Goal: Task Accomplishment & Management: Complete application form

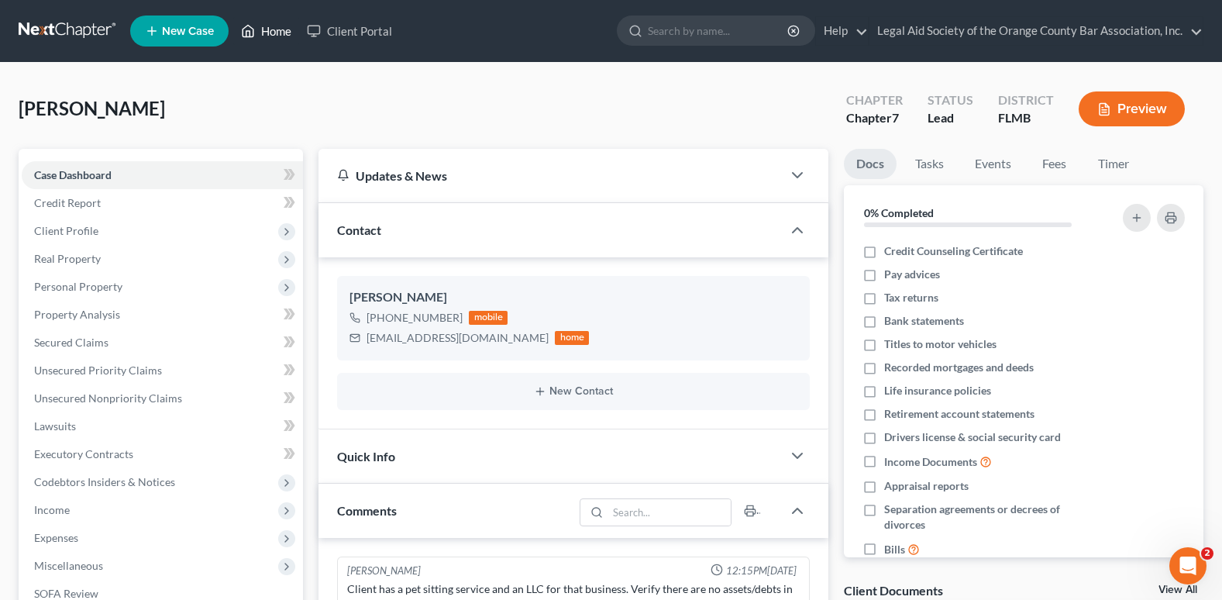
click at [292, 30] on link "Home" at bounding box center [266, 31] width 66 height 28
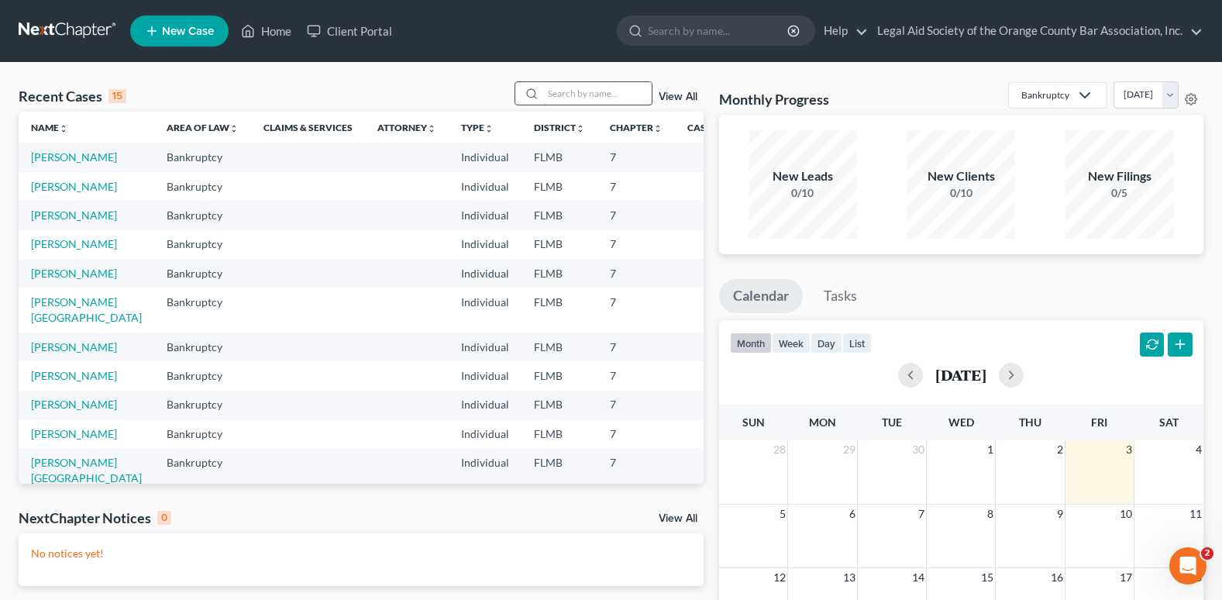
click at [563, 92] on input "search" at bounding box center [597, 93] width 108 height 22
type input "[PERSON_NAME]"
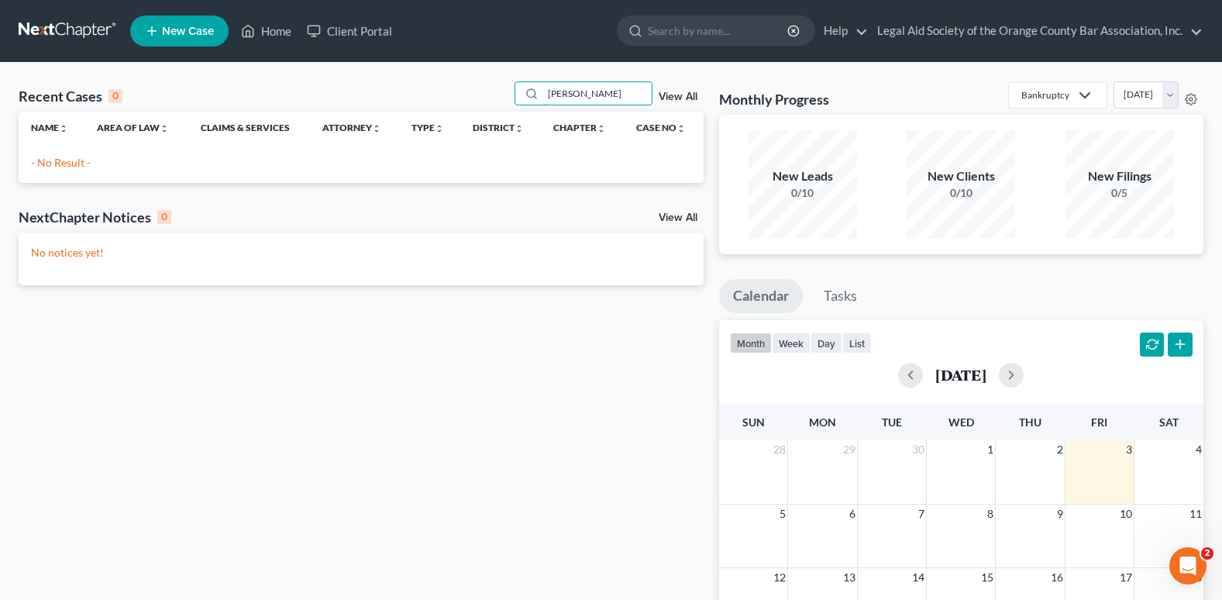
drag, startPoint x: 532, startPoint y: 99, endPoint x: 505, endPoint y: 99, distance: 27.1
click at [505, 99] on div "Recent Cases 0 [PERSON_NAME] View All" at bounding box center [361, 96] width 685 height 30
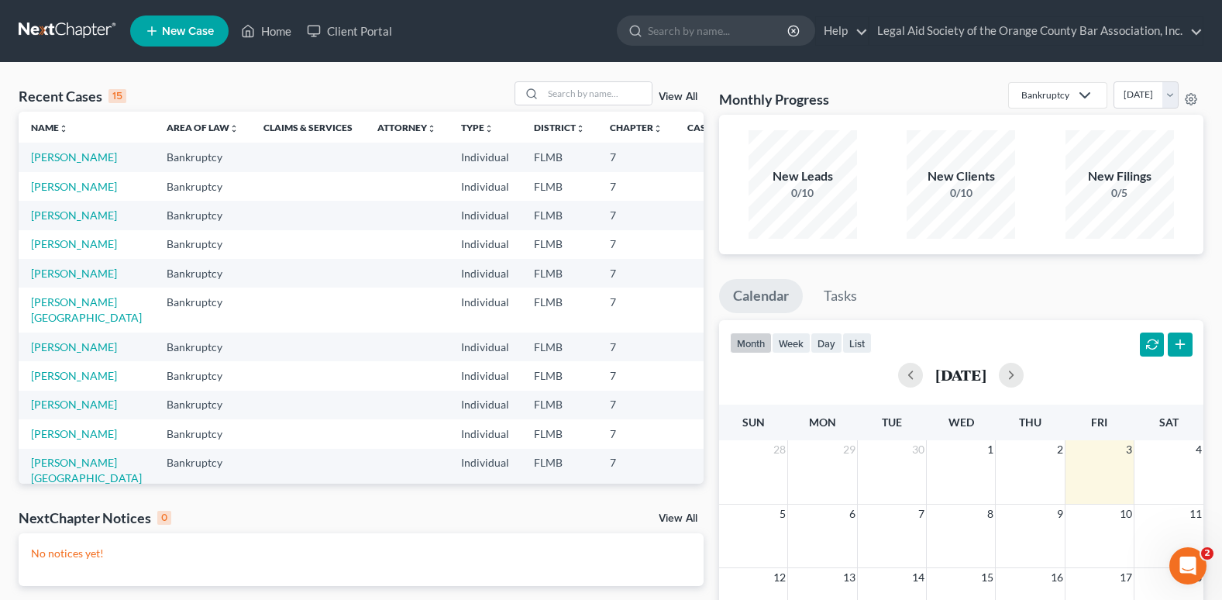
click at [187, 26] on span "New Case" at bounding box center [188, 32] width 52 height 12
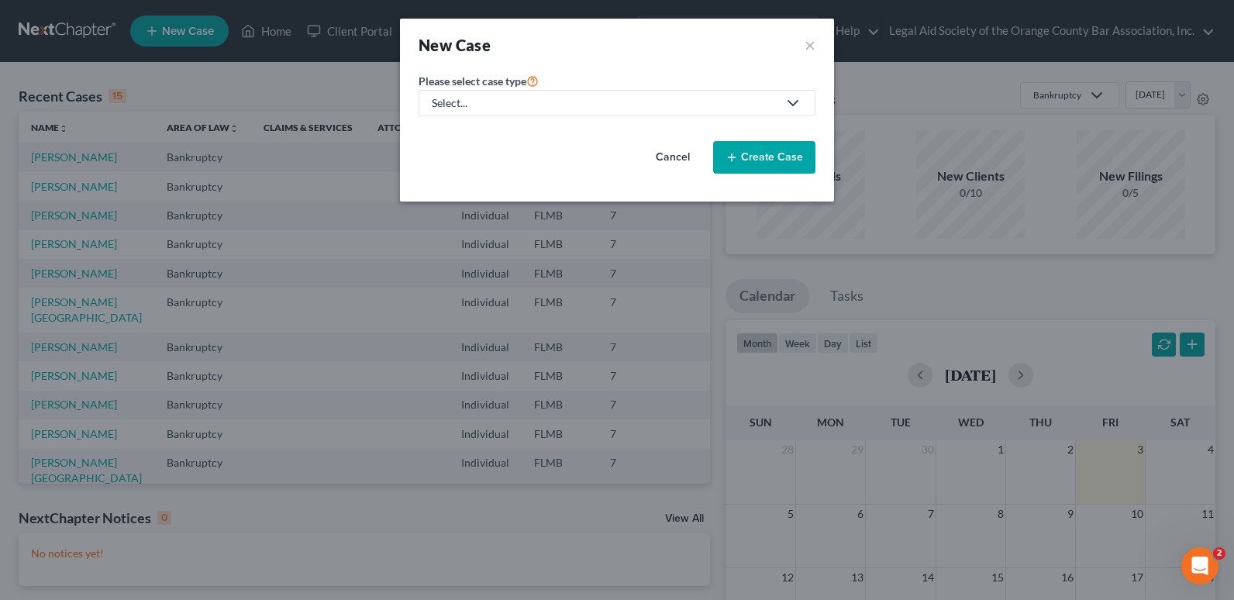
click at [515, 102] on div "Select..." at bounding box center [605, 102] width 346 height 15
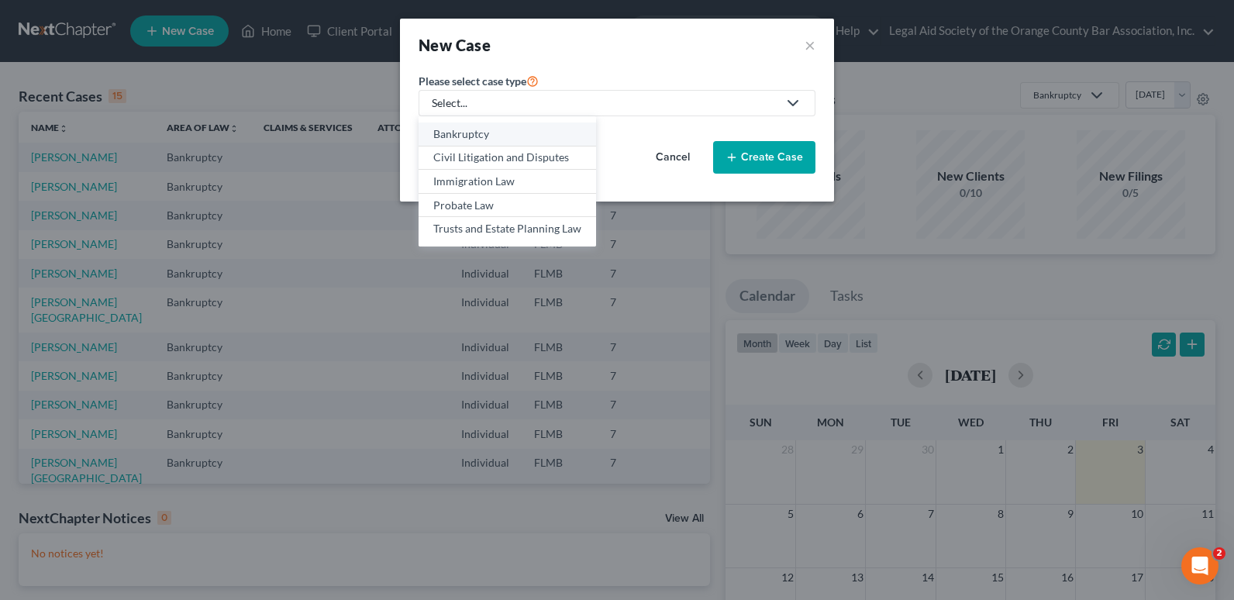
click at [477, 131] on div "Bankruptcy" at bounding box center [507, 133] width 148 height 15
select select "15"
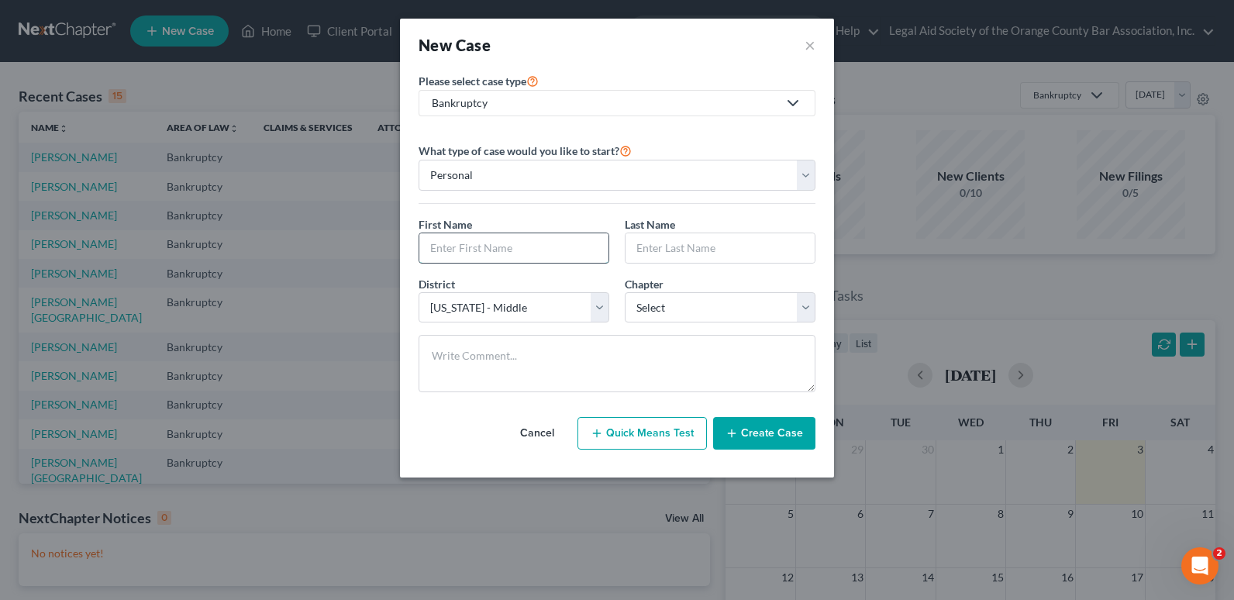
click at [506, 248] on input "text" at bounding box center [513, 247] width 189 height 29
click at [452, 253] on input "text" at bounding box center [513, 247] width 189 height 29
paste input "[MEDICAL_DATA][PERSON_NAME]"
type input "[MEDICAL_DATA][PERSON_NAME]"
click at [667, 246] on input "text" at bounding box center [719, 247] width 189 height 29
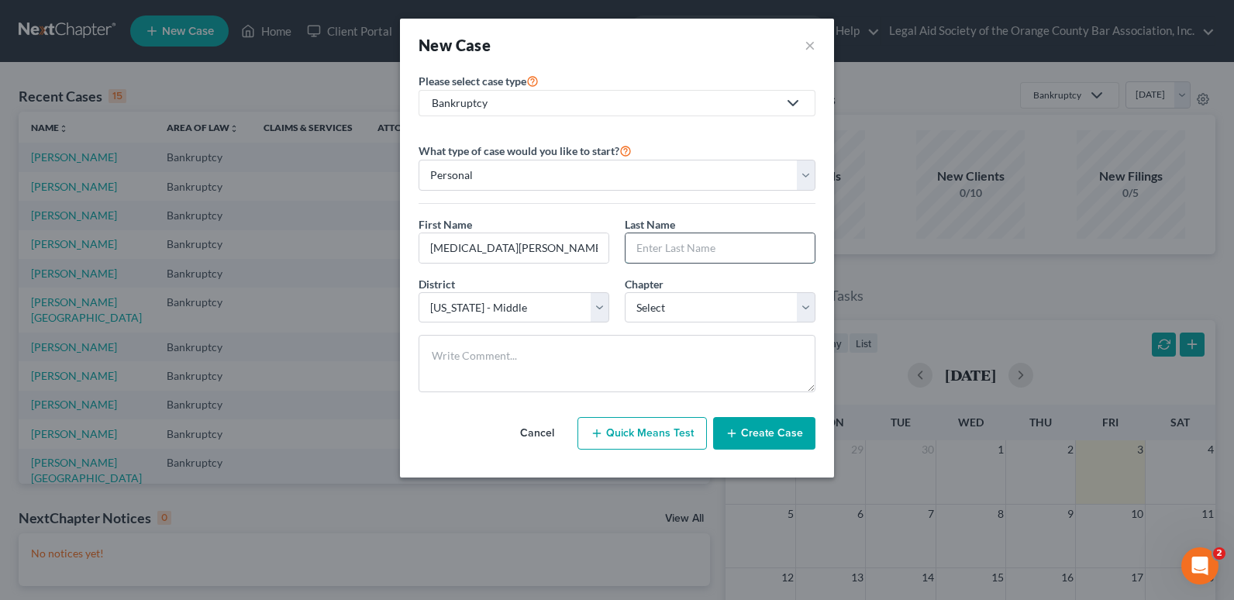
paste input "[MEDICAL_DATA][PERSON_NAME]"
type input "[MEDICAL_DATA][PERSON_NAME]"
click at [687, 312] on select "Select 7 11 12 13" at bounding box center [720, 307] width 191 height 31
select select "0"
click at [625, 292] on select "Select 7 11 12 13" at bounding box center [720, 307] width 191 height 31
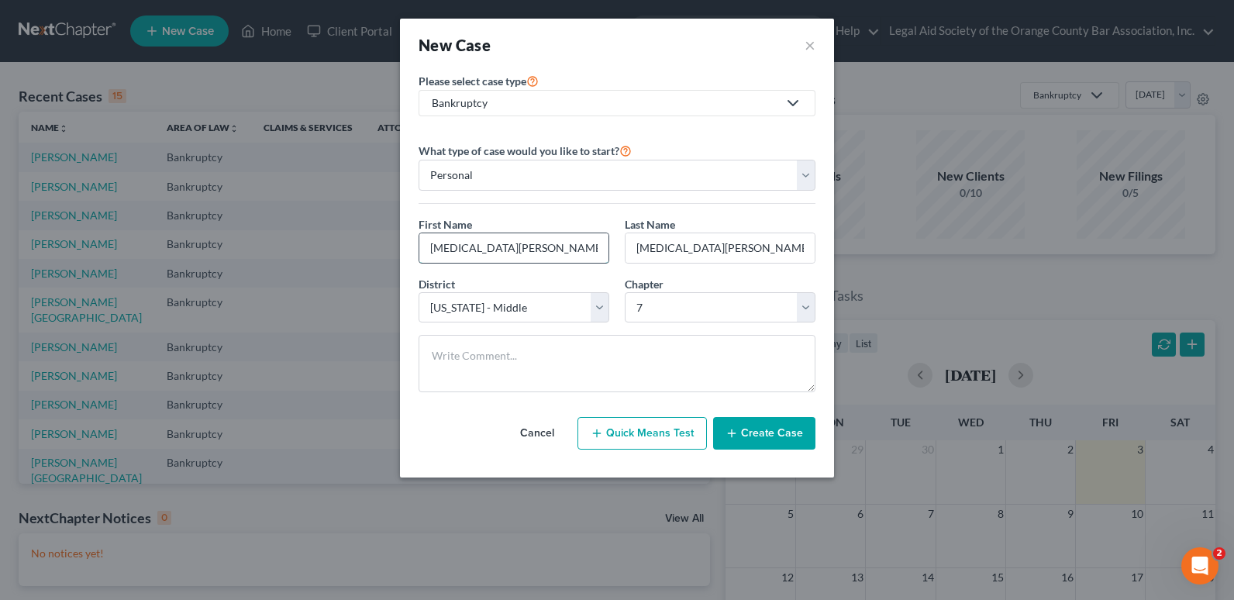
drag, startPoint x: 450, startPoint y: 253, endPoint x: 545, endPoint y: 246, distance: 94.8
click at [545, 246] on input "[MEDICAL_DATA][PERSON_NAME]" at bounding box center [513, 247] width 189 height 29
type input "[MEDICAL_DATA]"
drag, startPoint x: 661, startPoint y: 254, endPoint x: 525, endPoint y: 267, distance: 137.0
click at [525, 267] on div "First Name * [PERSON_NAME] Last Name * [MEDICAL_DATA][PERSON_NAME]" at bounding box center [617, 246] width 412 height 60
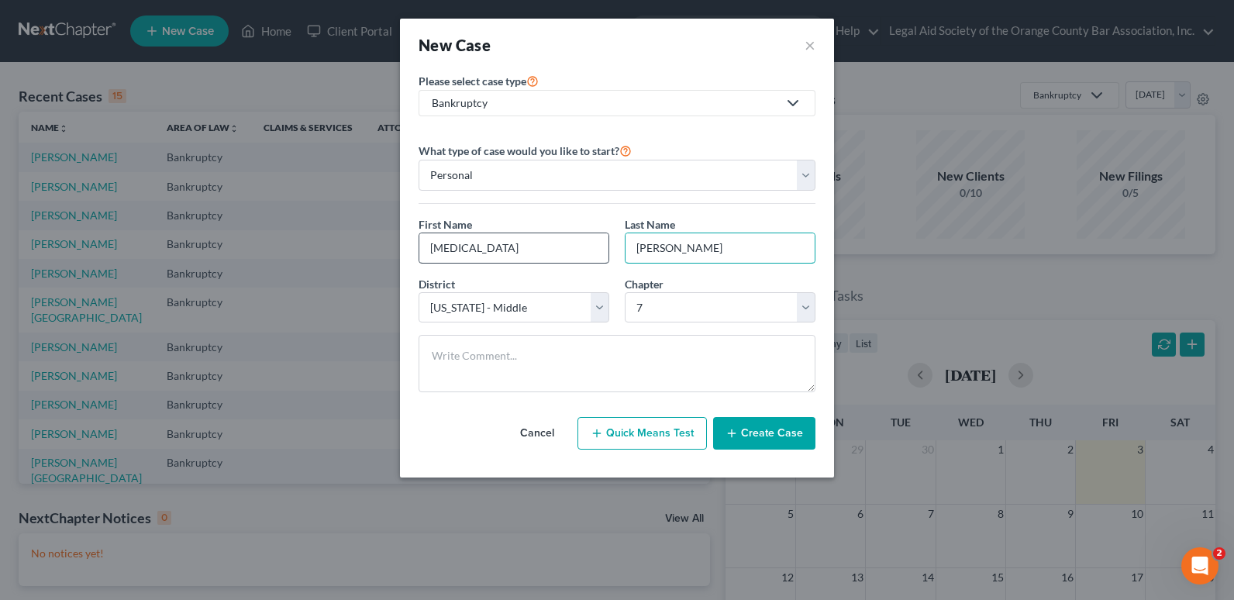
type input "[PERSON_NAME]"
drag, startPoint x: 428, startPoint y: 250, endPoint x: 396, endPoint y: 259, distance: 33.6
click at [396, 259] on div "New Case × Please select case type * Bankruptcy Bankruptcy Civil Litigation and…" at bounding box center [617, 300] width 1234 height 600
click at [639, 249] on input "[PERSON_NAME]" at bounding box center [719, 247] width 189 height 29
click at [762, 431] on button "Create Case" at bounding box center [764, 433] width 102 height 33
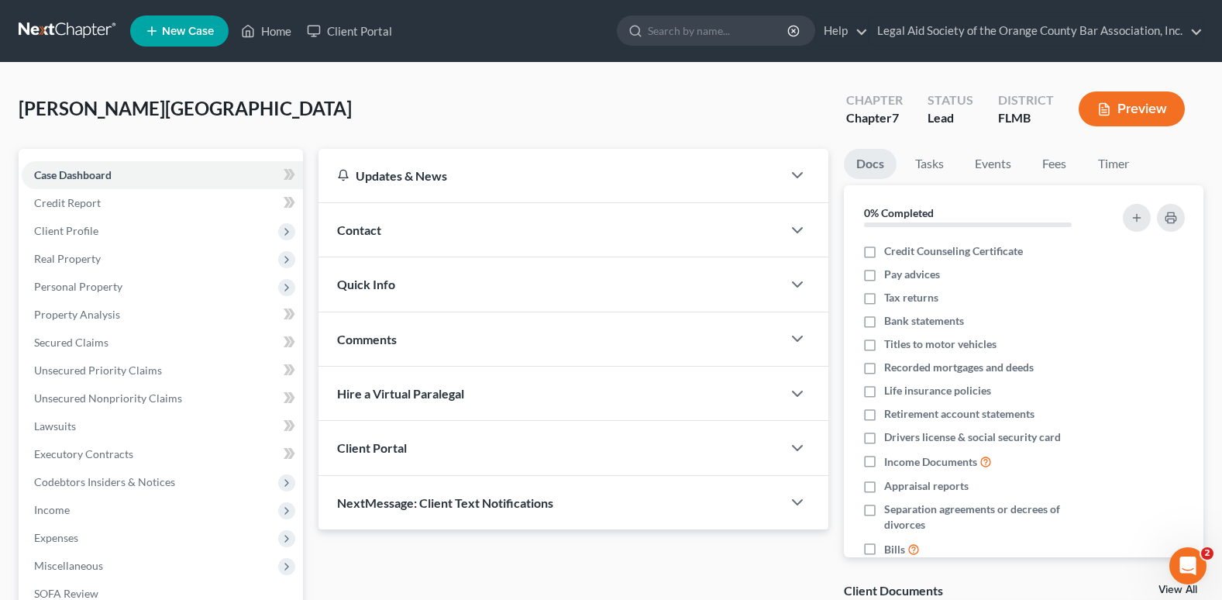
click at [345, 238] on div "Contact" at bounding box center [549, 229] width 463 height 53
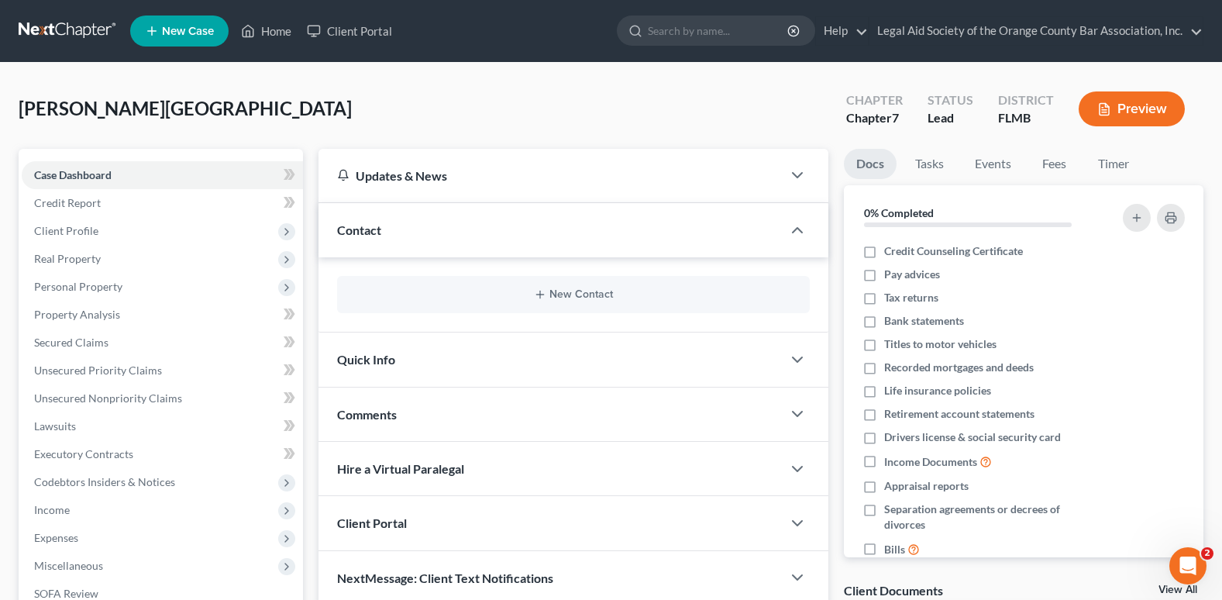
click at [565, 301] on div "New Contact" at bounding box center [573, 294] width 473 height 37
click at [571, 291] on button "New Contact" at bounding box center [573, 294] width 448 height 12
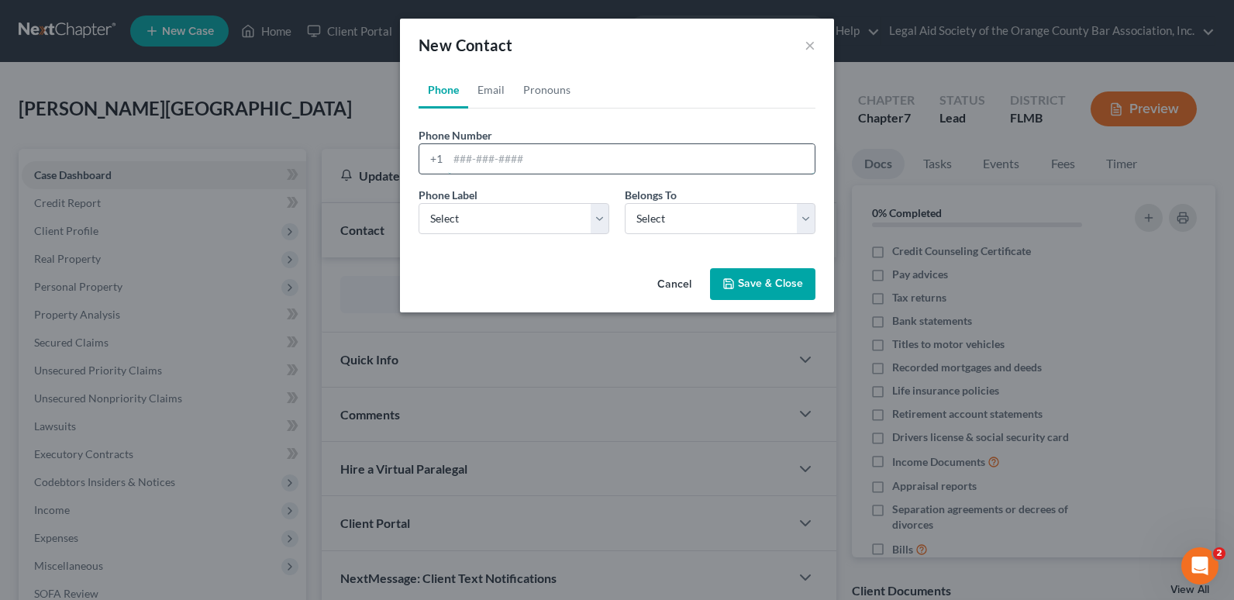
click at [456, 165] on input "tel" at bounding box center [631, 158] width 366 height 29
paste input "[PHONE_NUMBER]"
drag, startPoint x: 448, startPoint y: 153, endPoint x: 397, endPoint y: 163, distance: 51.4
click at [397, 163] on div "New Contact × Phone Email Pronouns Phone Number * [PHONE_NUMBER] Ext. Phone Lab…" at bounding box center [617, 300] width 1234 height 600
type input "[PHONE_NUMBER]"
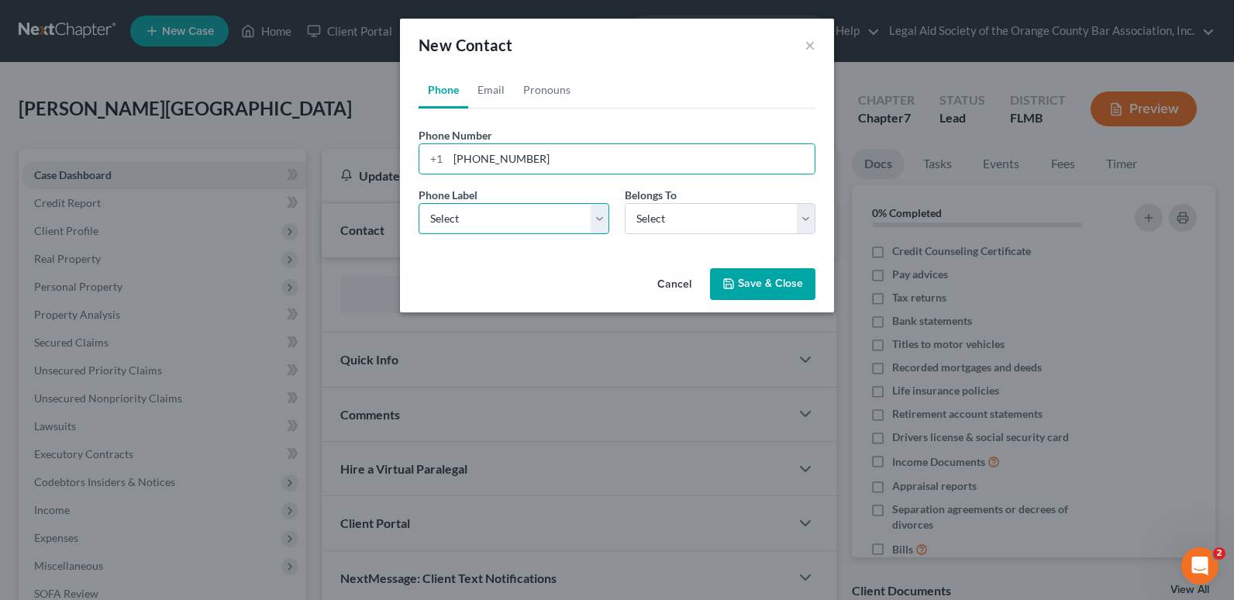
click at [500, 223] on select "Select Mobile Home Work Other" at bounding box center [513, 218] width 191 height 31
click at [418, 203] on select "Select Mobile Home Work Other" at bounding box center [513, 218] width 191 height 31
drag, startPoint x: 509, startPoint y: 213, endPoint x: 510, endPoint y: 228, distance: 14.7
click at [509, 213] on select "Select Mobile Home Work Other" at bounding box center [513, 218] width 191 height 31
select select "1"
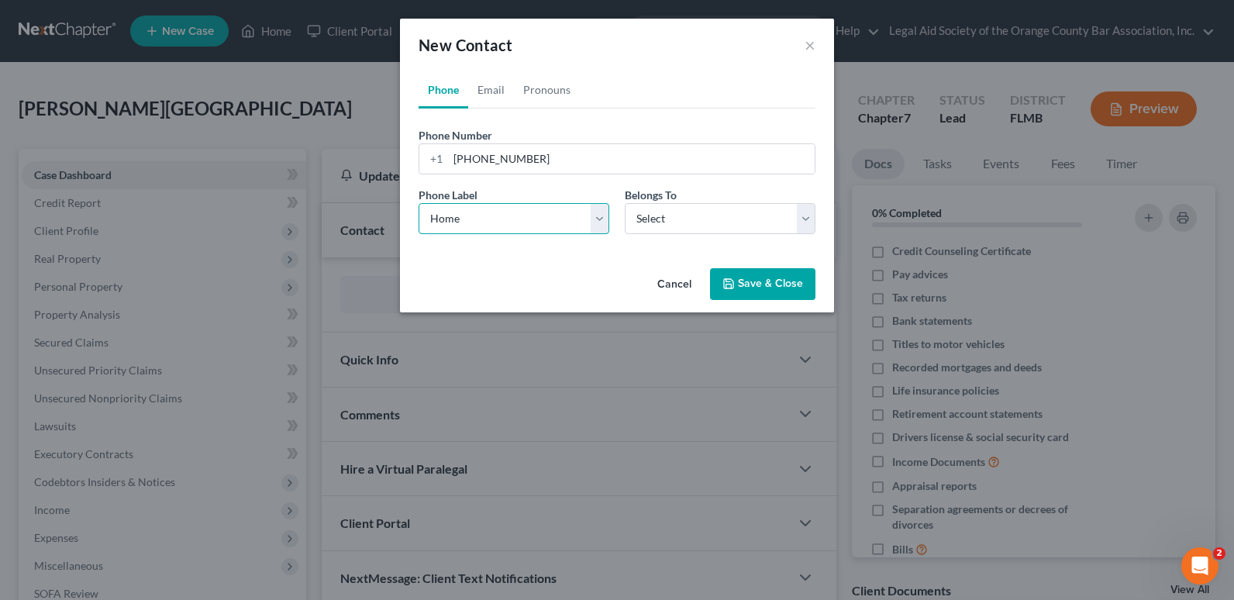
click at [418, 203] on select "Select Mobile Home Work Other" at bounding box center [513, 218] width 191 height 31
drag, startPoint x: 673, startPoint y: 233, endPoint x: 680, endPoint y: 212, distance: 21.8
click at [675, 231] on select "Select Client Other" at bounding box center [720, 218] width 191 height 31
select select "0"
click at [625, 203] on select "Select Client Other" at bounding box center [720, 218] width 191 height 31
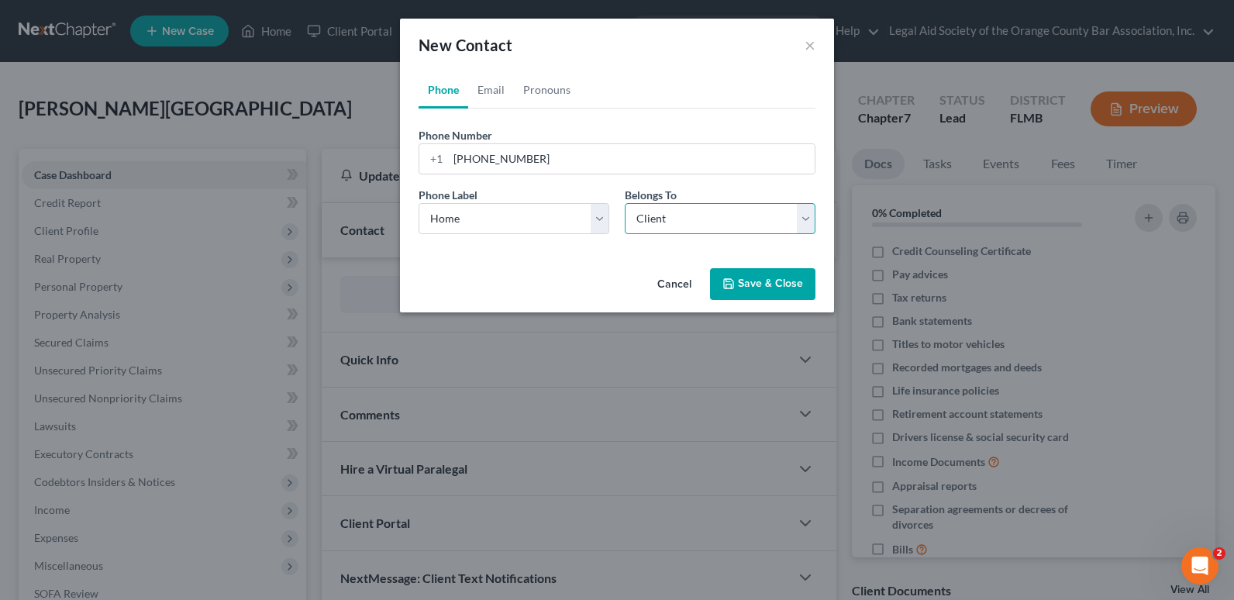
select select "0"
click at [483, 84] on link "Email" at bounding box center [491, 89] width 46 height 37
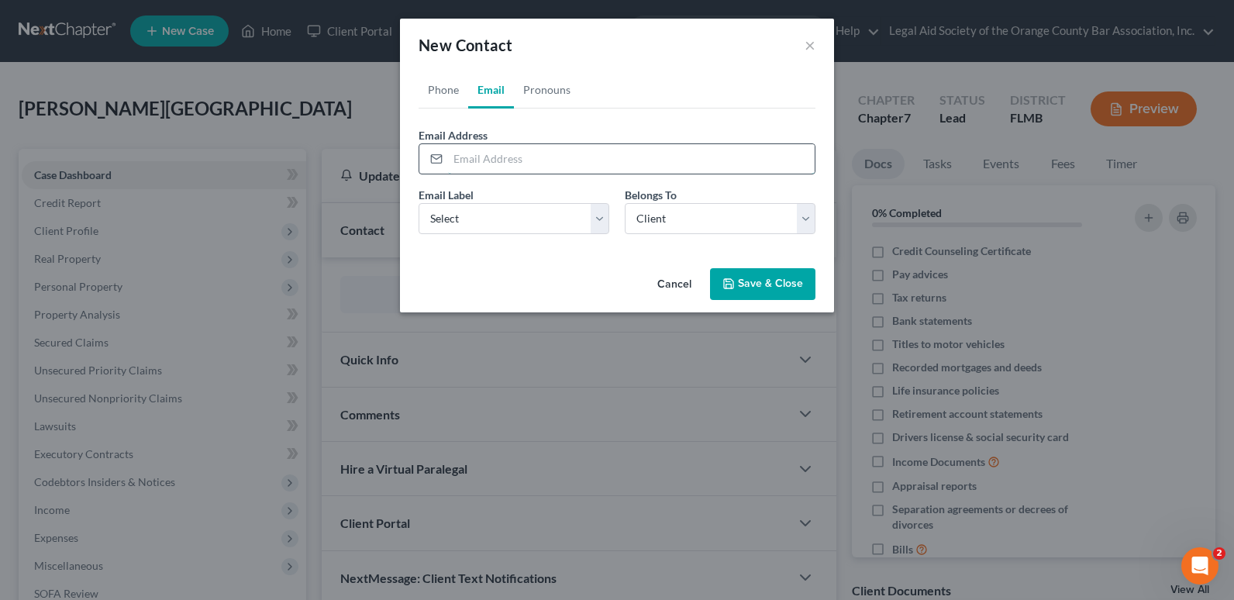
click at [481, 157] on input "email" at bounding box center [631, 158] width 366 height 29
paste input "[EMAIL_ADDRESS][DOMAIN_NAME]"
drag, startPoint x: 451, startPoint y: 159, endPoint x: 418, endPoint y: 157, distance: 33.4
click at [418, 157] on div "Phone Email Pronouns Phone Number * [PHONE_NUMBER] Ext. Phone Label * Select Mo…" at bounding box center [617, 166] width 434 height 191
type input "[EMAIL_ADDRESS][DOMAIN_NAME]"
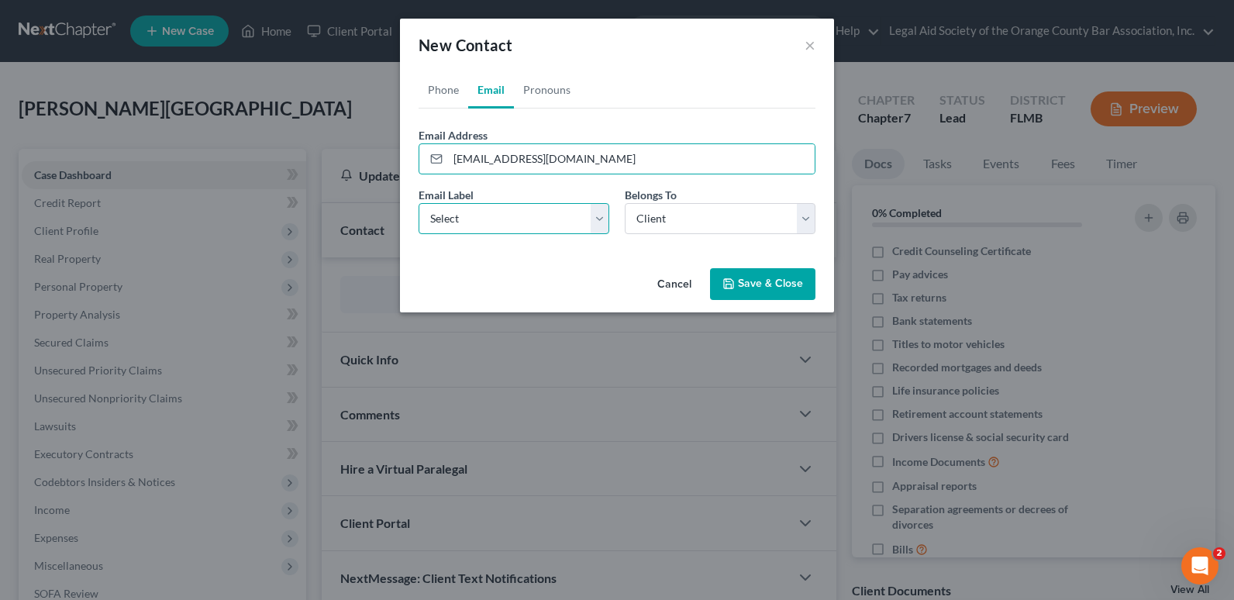
click at [440, 215] on select "Select Home Work Other" at bounding box center [513, 218] width 191 height 31
select select "0"
click at [418, 203] on select "Select Home Work Other" at bounding box center [513, 218] width 191 height 31
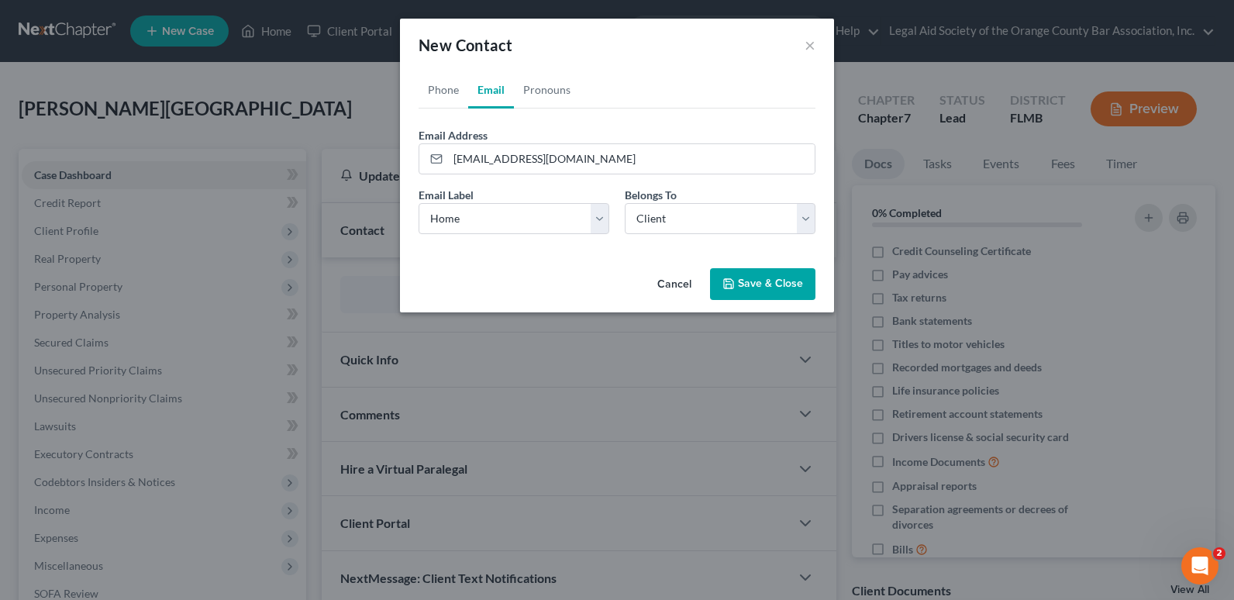
click at [751, 287] on button "Save & Close" at bounding box center [762, 284] width 105 height 33
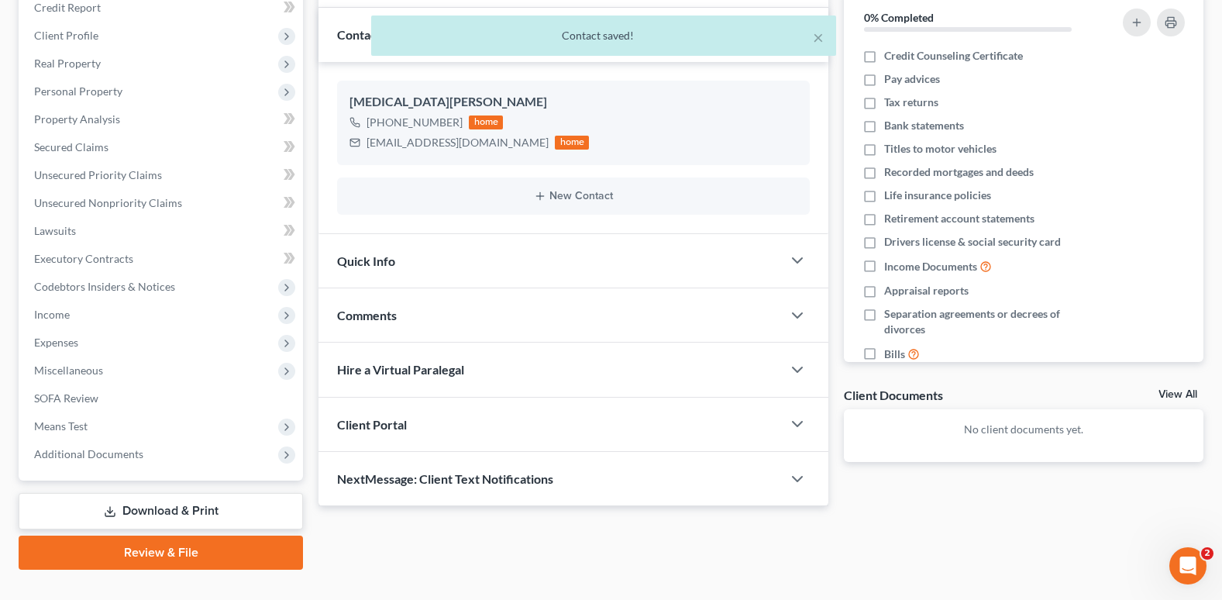
scroll to position [224, 0]
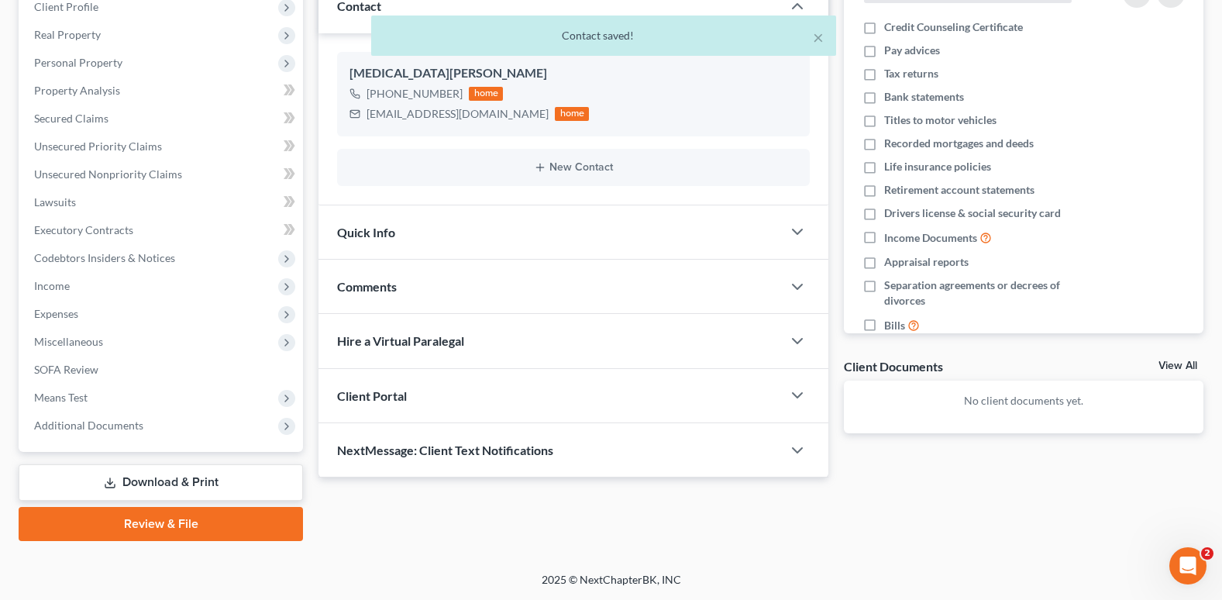
click at [401, 409] on div "Client Portal" at bounding box center [549, 395] width 463 height 53
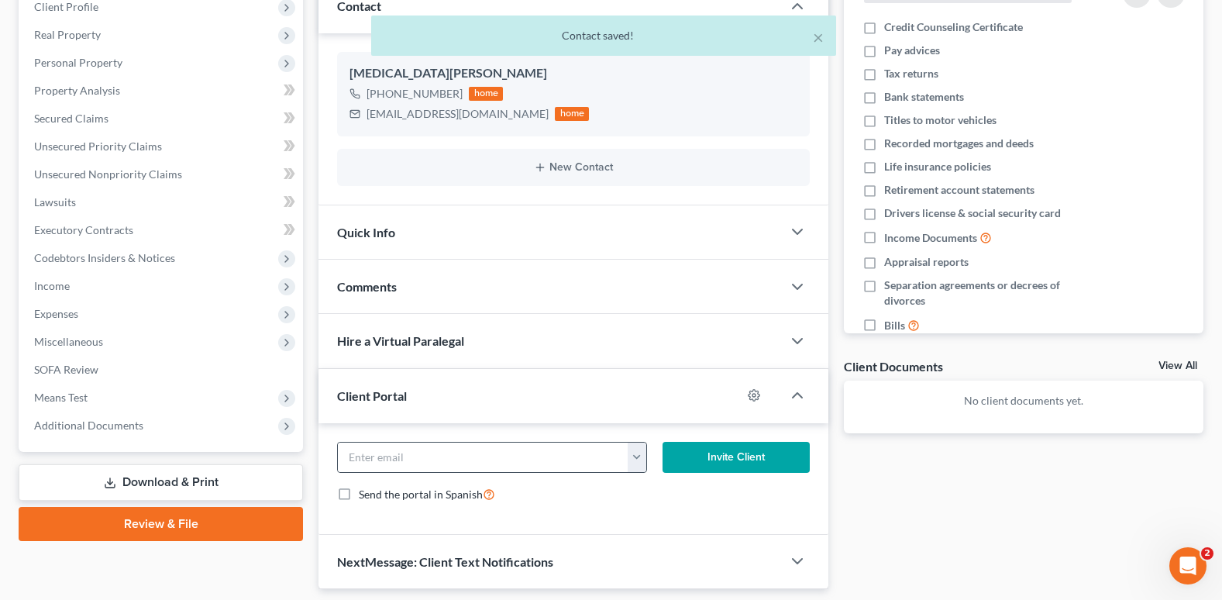
click at [634, 461] on button "button" at bounding box center [637, 456] width 19 height 29
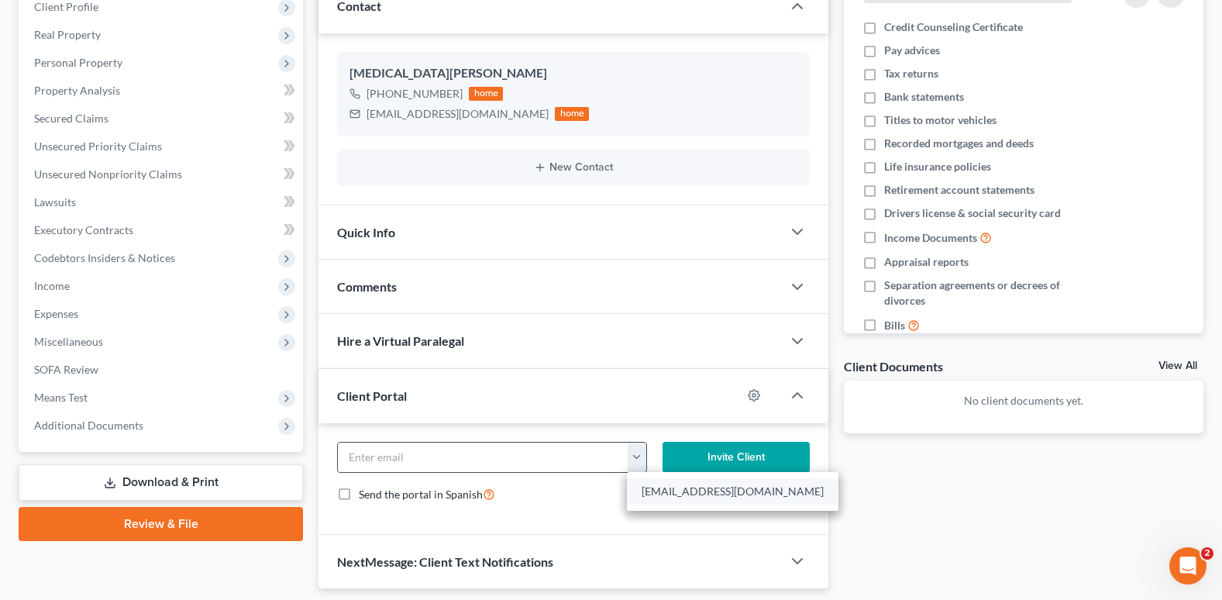
click at [680, 489] on link "[EMAIL_ADDRESS][DOMAIN_NAME]" at bounding box center [733, 491] width 212 height 26
type input "[EMAIL_ADDRESS][DOMAIN_NAME]"
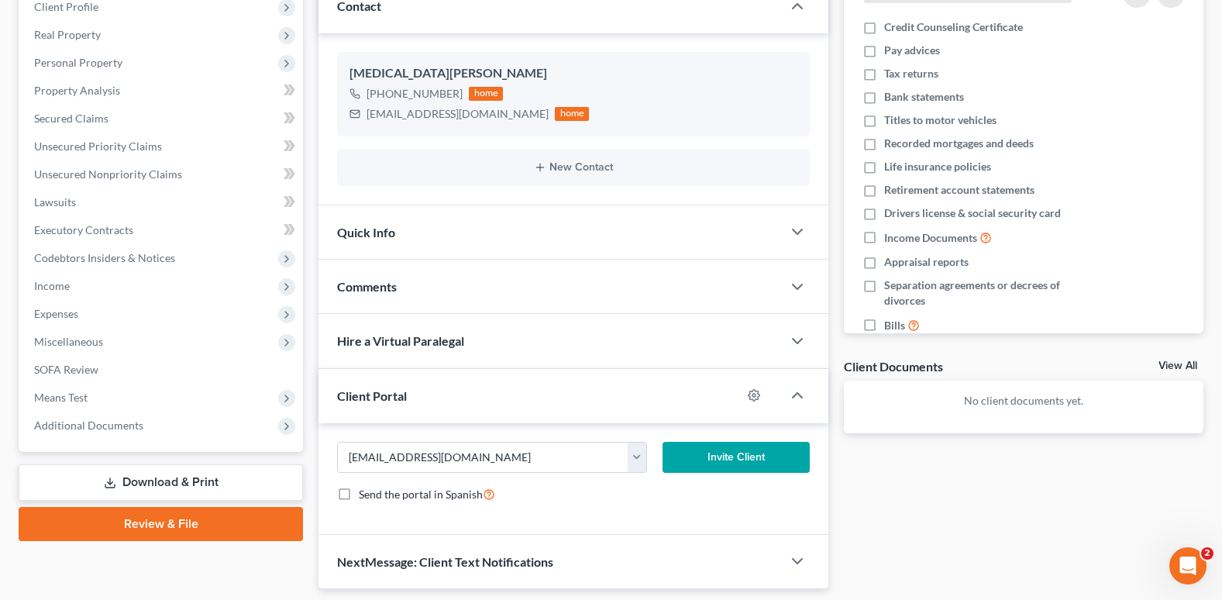
click at [689, 463] on button "Invite Client" at bounding box center [735, 457] width 147 height 31
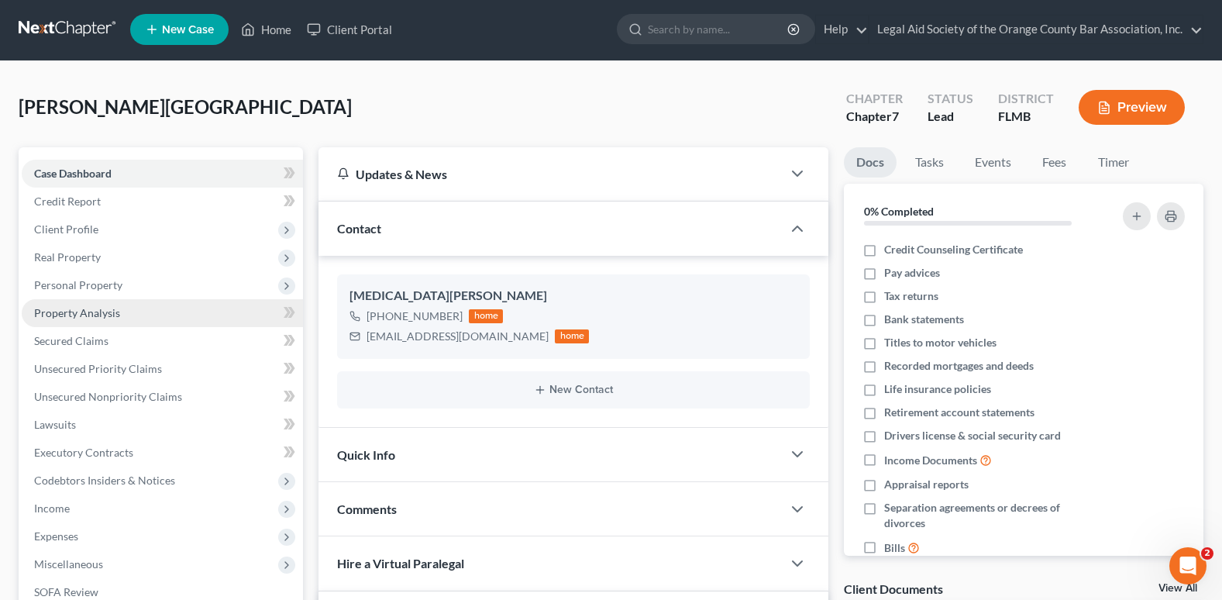
scroll to position [0, 0]
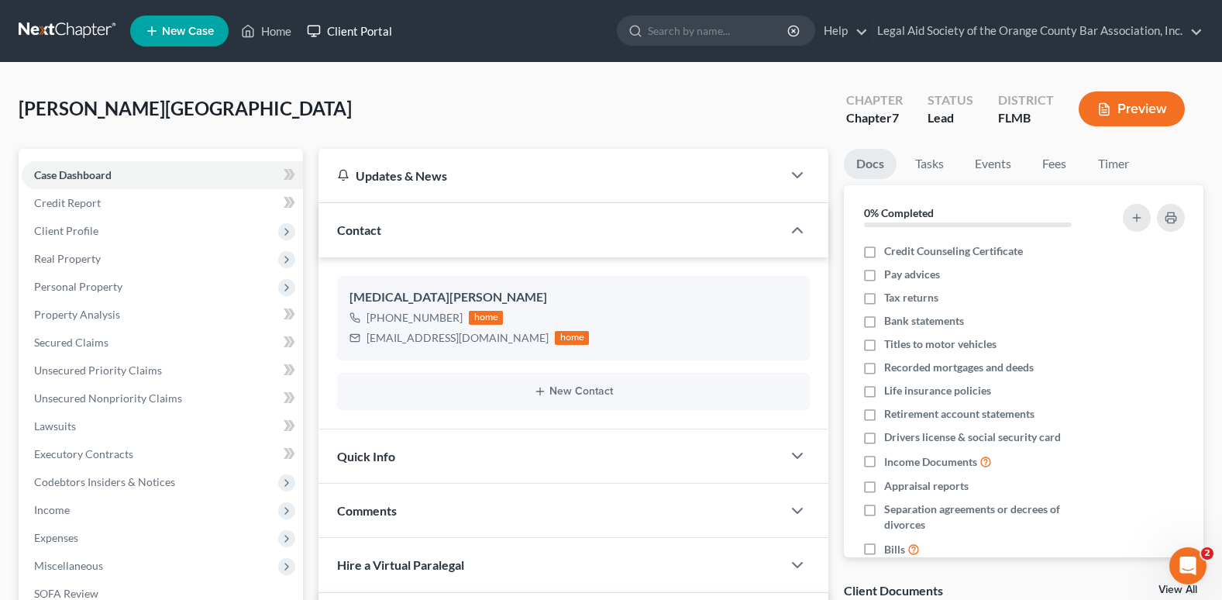
click at [373, 33] on link "Client Portal" at bounding box center [349, 31] width 101 height 28
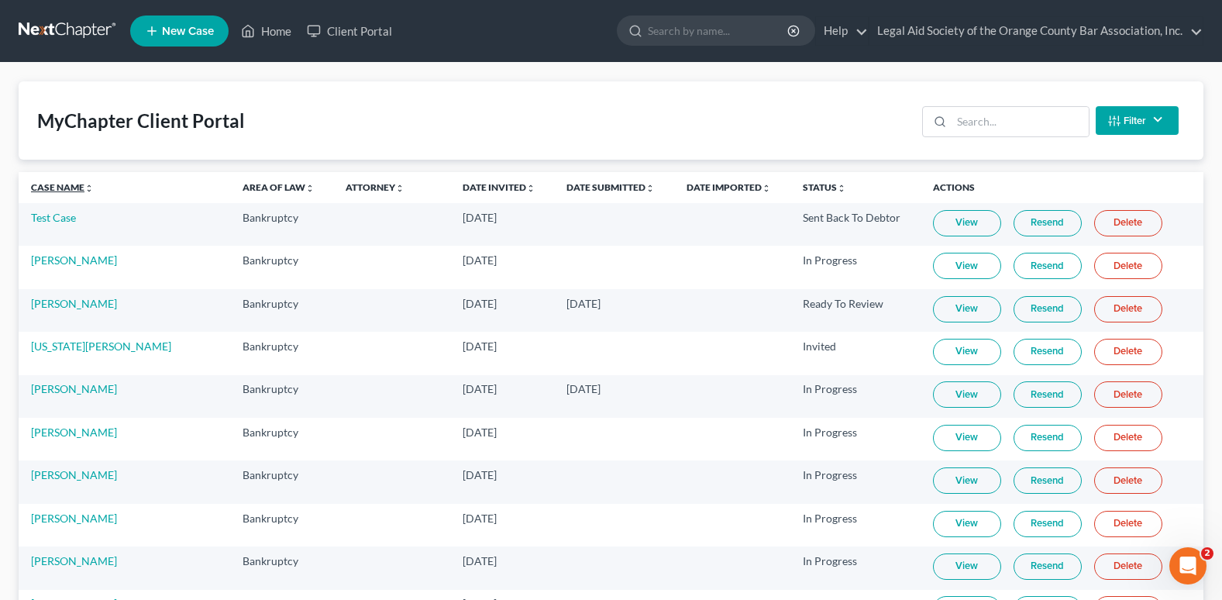
click at [62, 191] on link "Case Name unfold_more expand_more expand_less" at bounding box center [62, 187] width 63 height 12
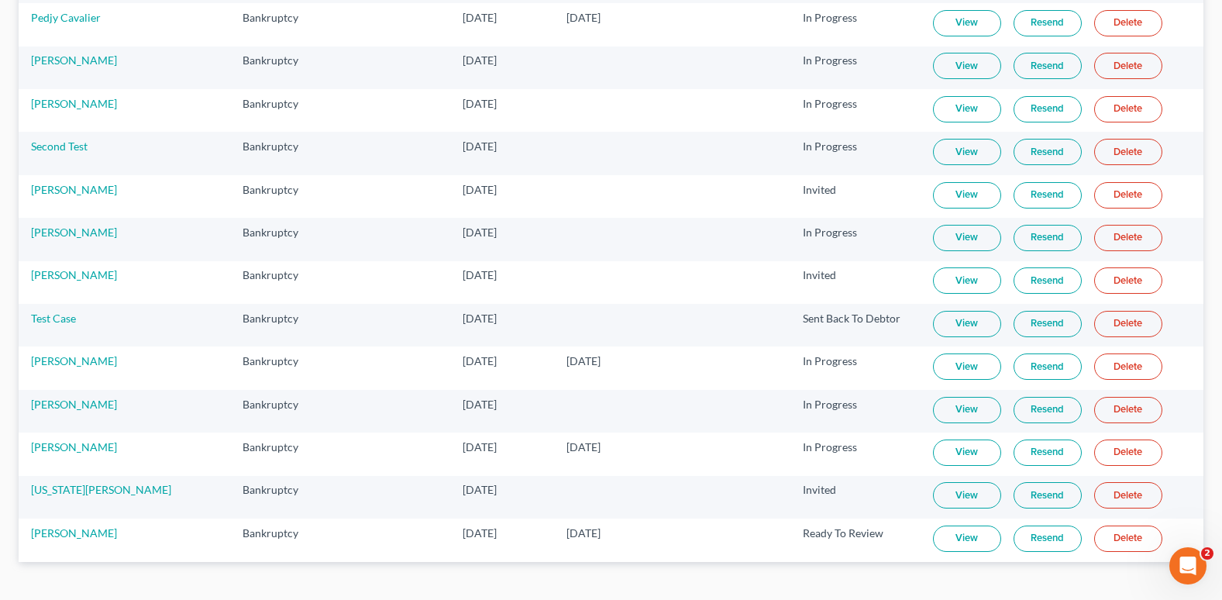
scroll to position [1705, 0]
click at [941, 411] on link "View" at bounding box center [967, 407] width 68 height 26
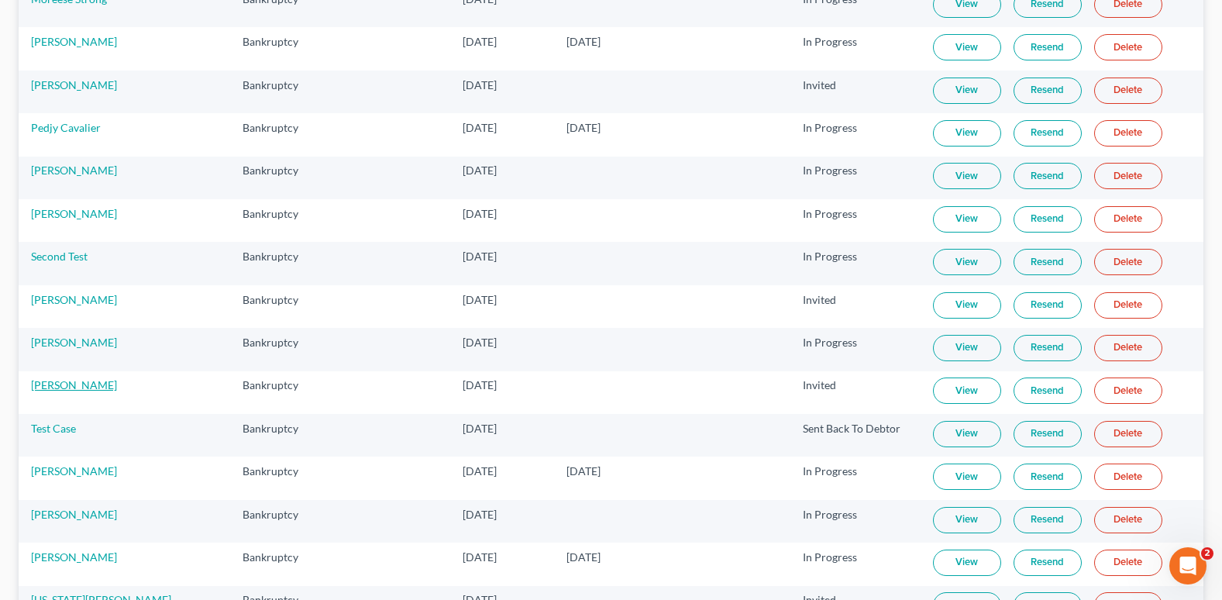
scroll to position [1550, 0]
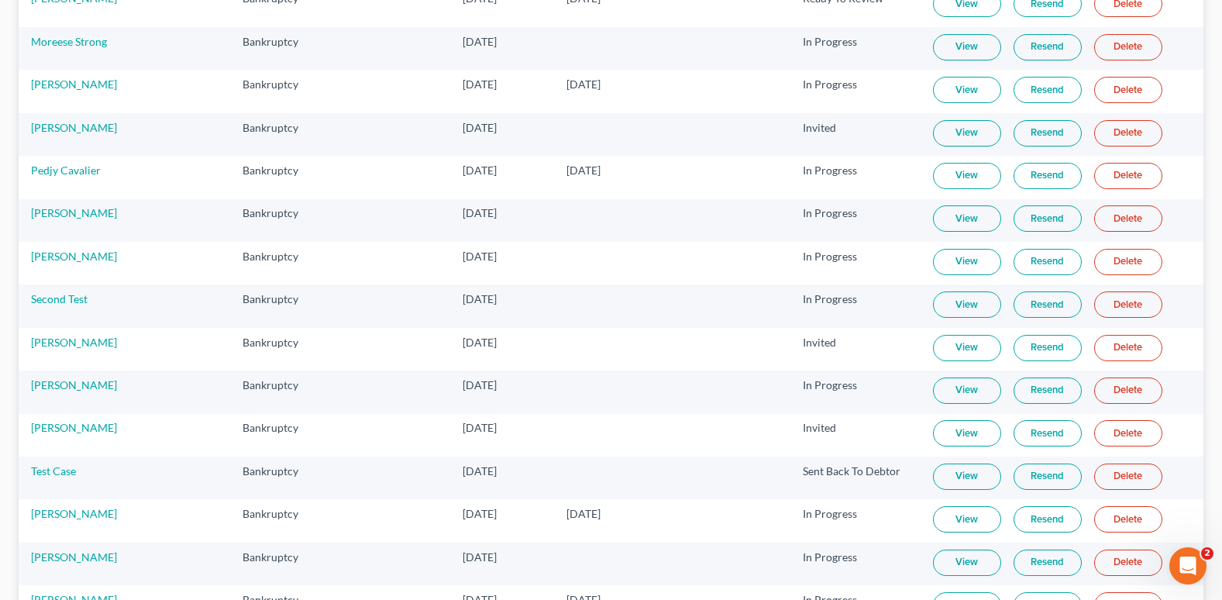
click at [946, 41] on link "View" at bounding box center [967, 47] width 68 height 26
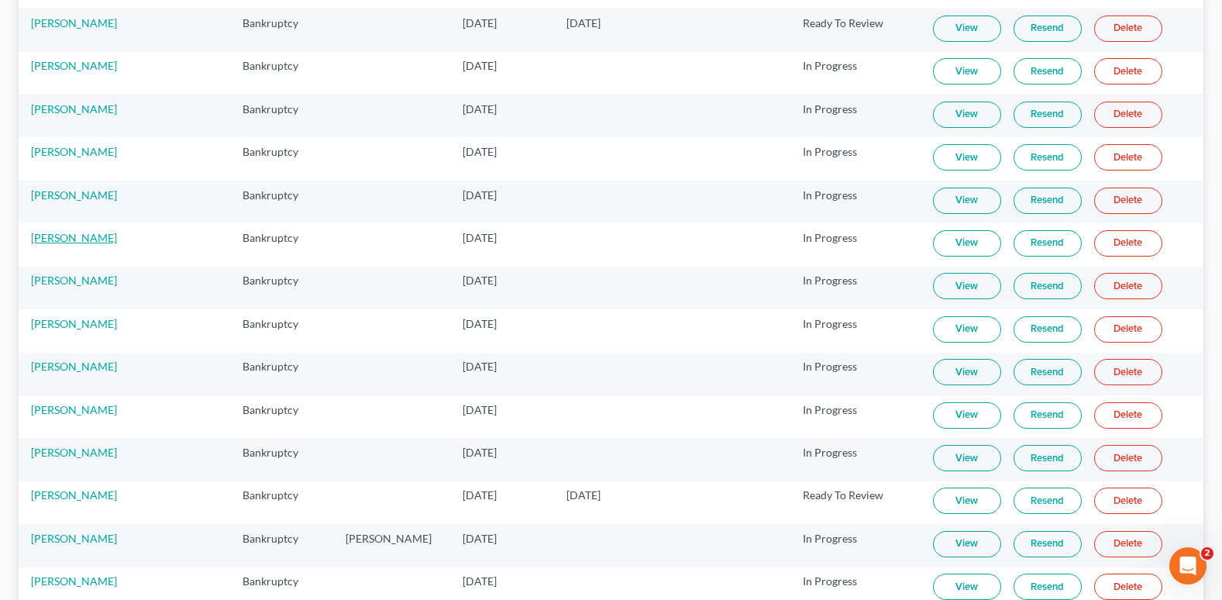
scroll to position [496, 0]
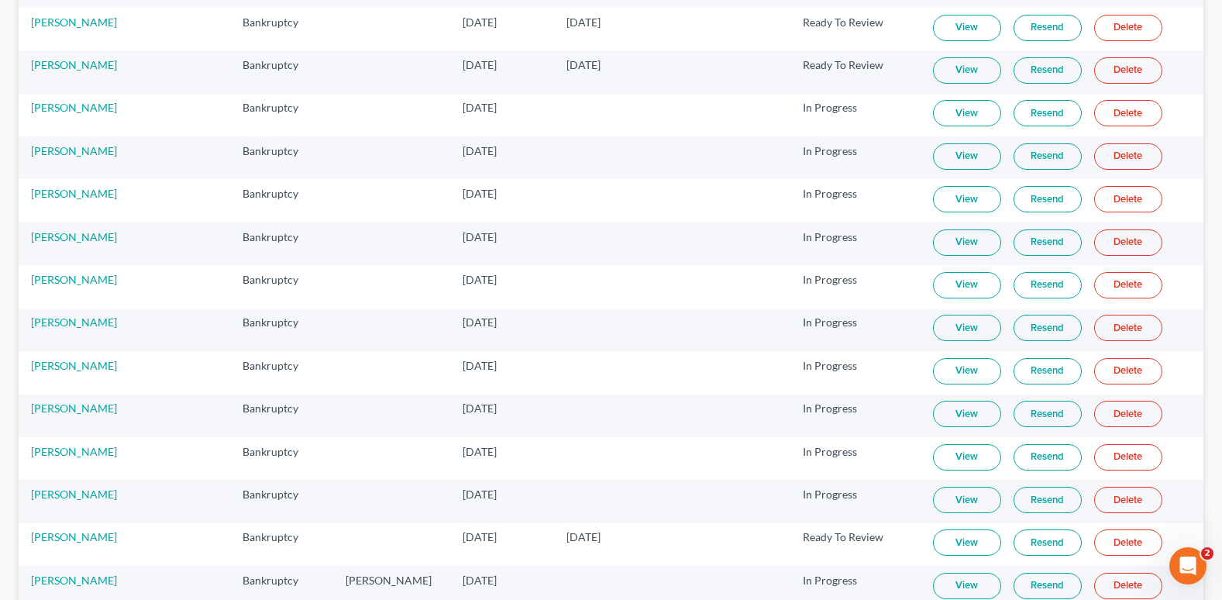
click at [941, 201] on link "View" at bounding box center [967, 199] width 68 height 26
click at [82, 200] on link "[PERSON_NAME]" at bounding box center [74, 193] width 86 height 13
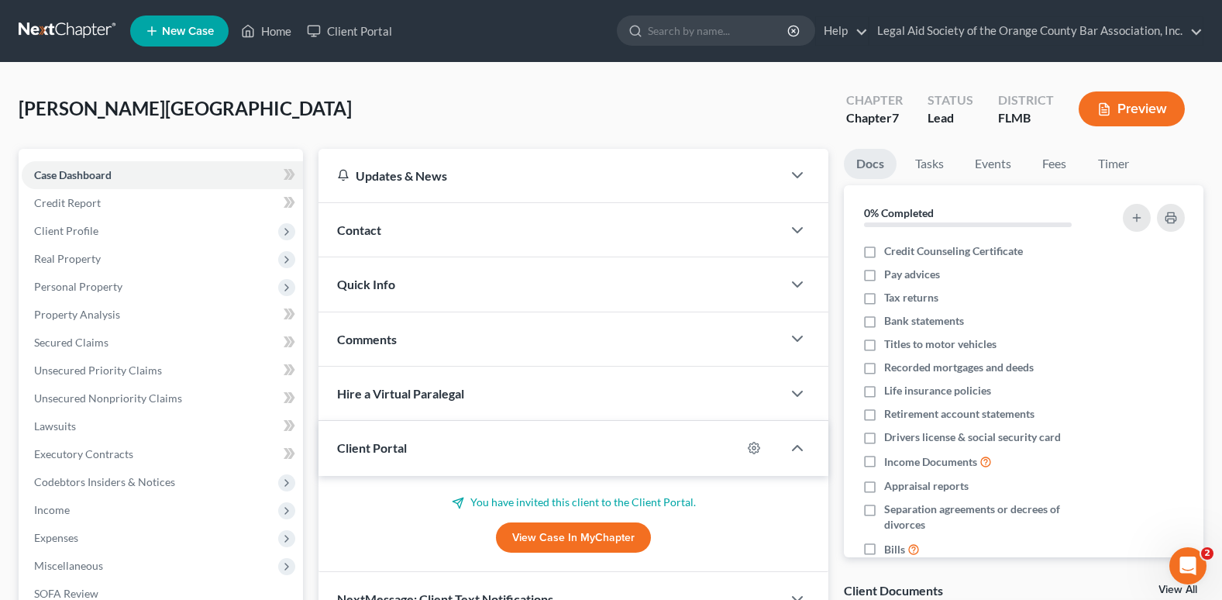
click at [397, 351] on div "Comments" at bounding box center [549, 338] width 463 height 53
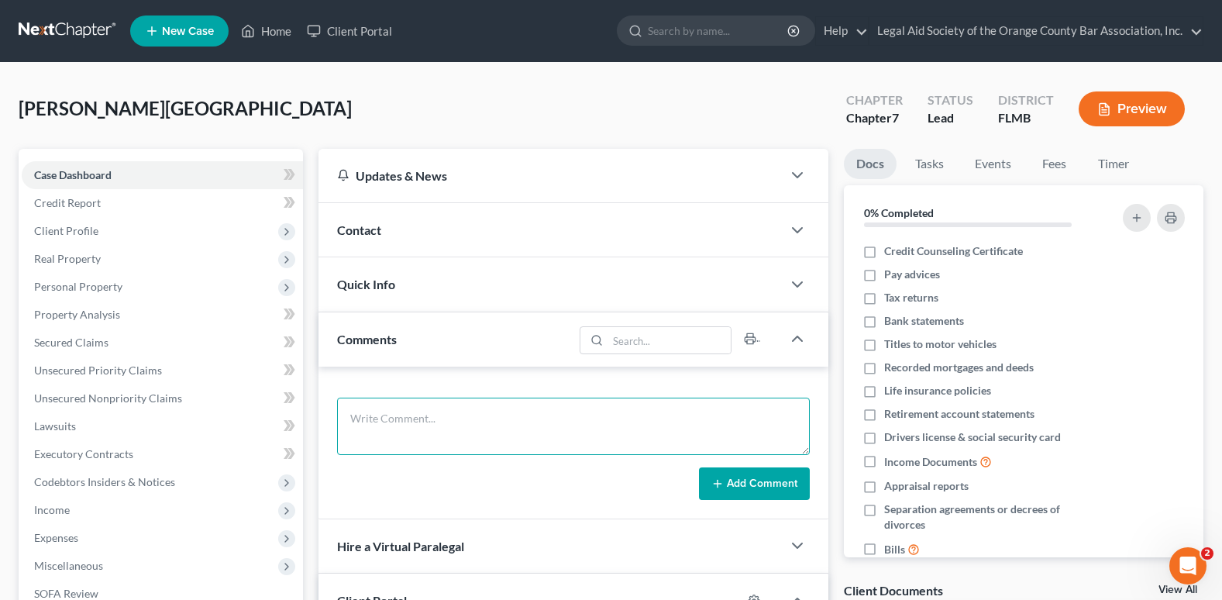
click at [413, 415] on textarea at bounding box center [573, 425] width 473 height 57
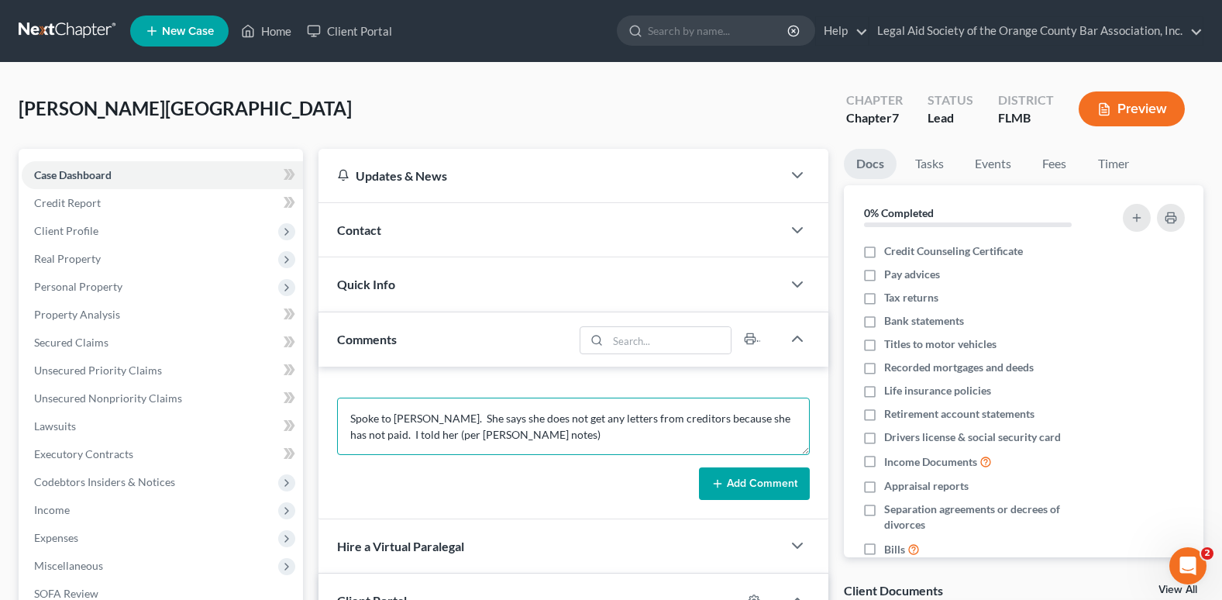
click at [555, 433] on textarea "Spoke to [PERSON_NAME]. She says she does not get any letters from creditors be…" at bounding box center [573, 425] width 473 height 57
drag, startPoint x: 516, startPoint y: 434, endPoint x: 580, endPoint y: 435, distance: 64.3
click at [580, 435] on textarea "Spoke to [PERSON_NAME]. She says she does not get any letters from creditors be…" at bounding box center [573, 425] width 473 height 57
drag, startPoint x: 345, startPoint y: 410, endPoint x: 487, endPoint y: 450, distance: 148.2
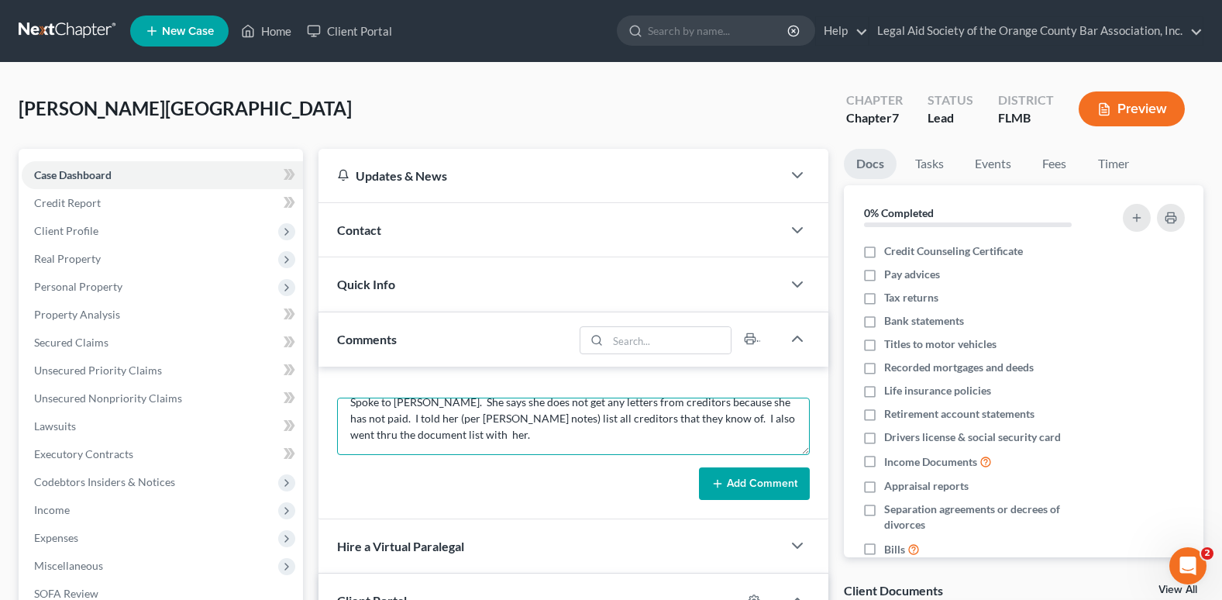
click at [487, 450] on textarea "Spoke to [PERSON_NAME]. She says she does not get any letters from creditors be…" at bounding box center [573, 425] width 473 height 57
type textarea "Spoke to [PERSON_NAME]. She says she does not get any letters from creditors be…"
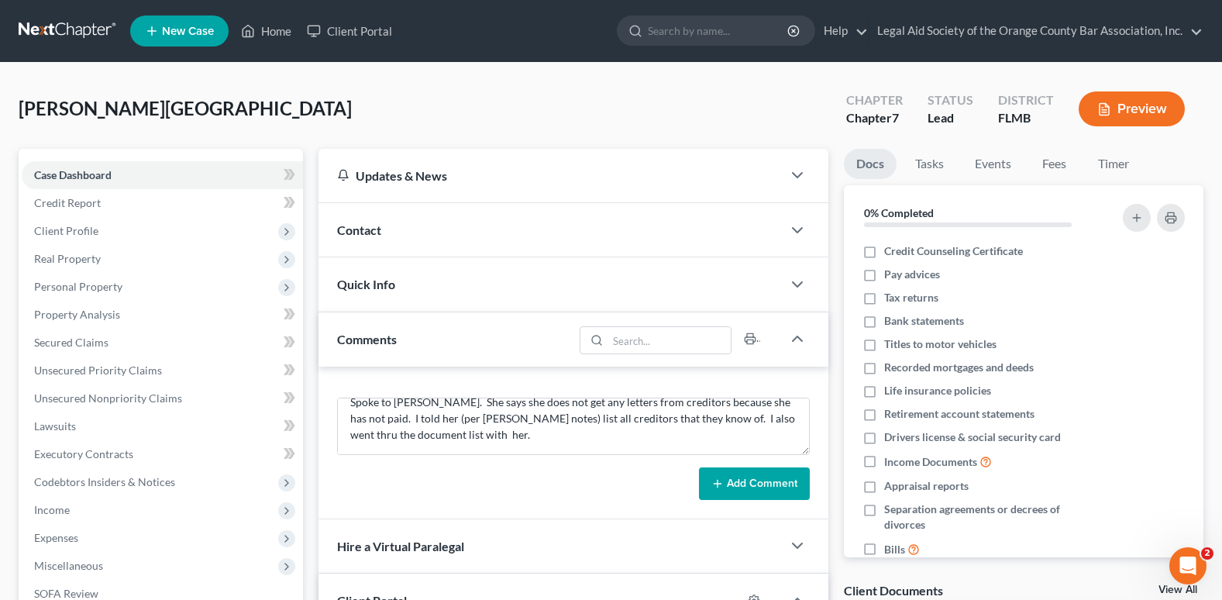
click at [754, 481] on button "Add Comment" at bounding box center [754, 483] width 111 height 33
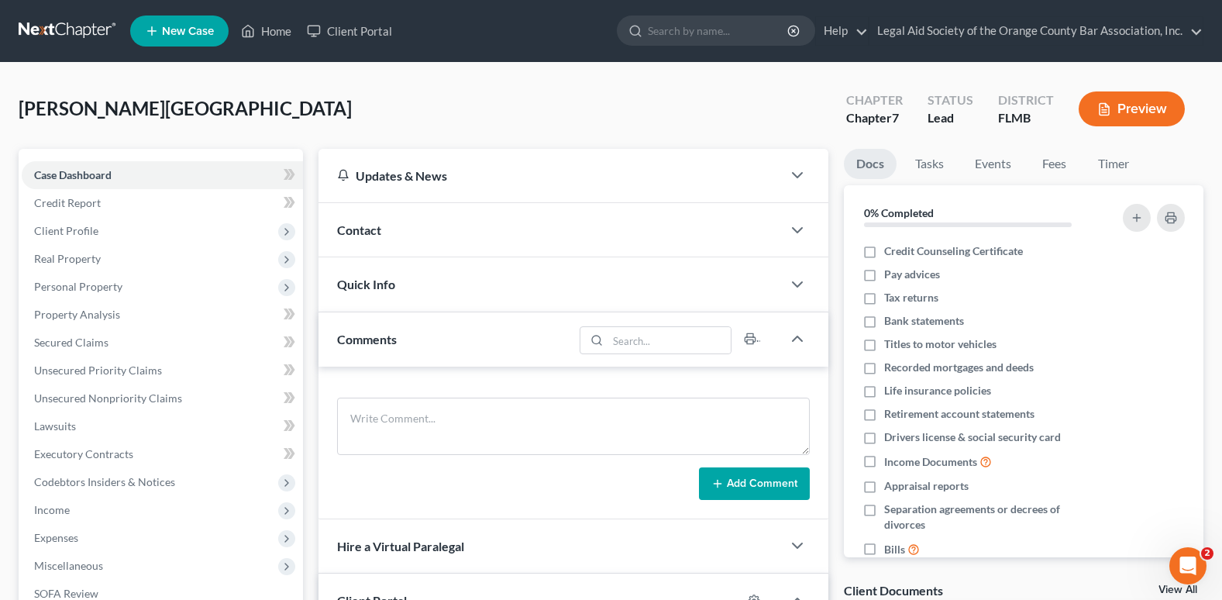
scroll to position [0, 0]
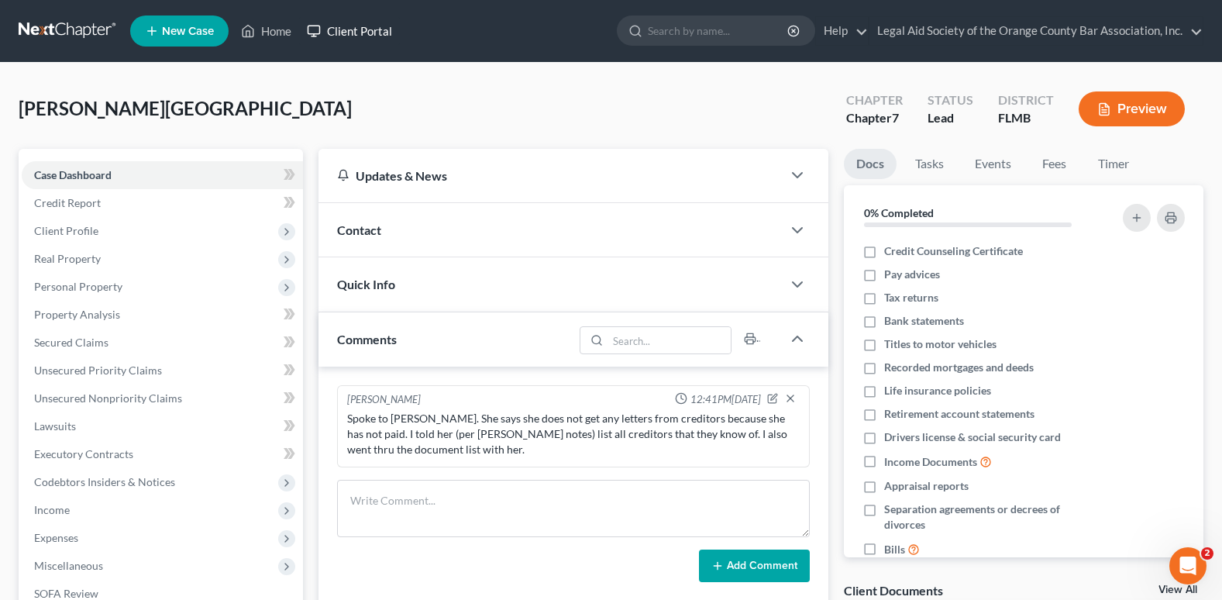
click at [354, 33] on link "Client Portal" at bounding box center [349, 31] width 101 height 28
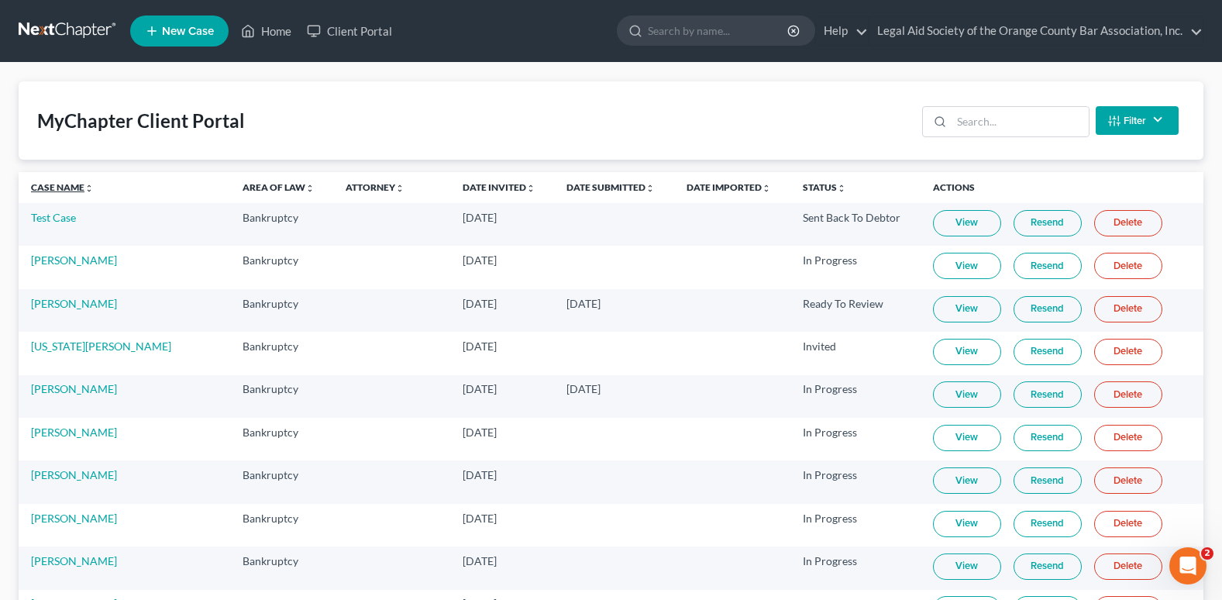
click at [56, 188] on link "Case Name unfold_more expand_more expand_less" at bounding box center [62, 187] width 63 height 12
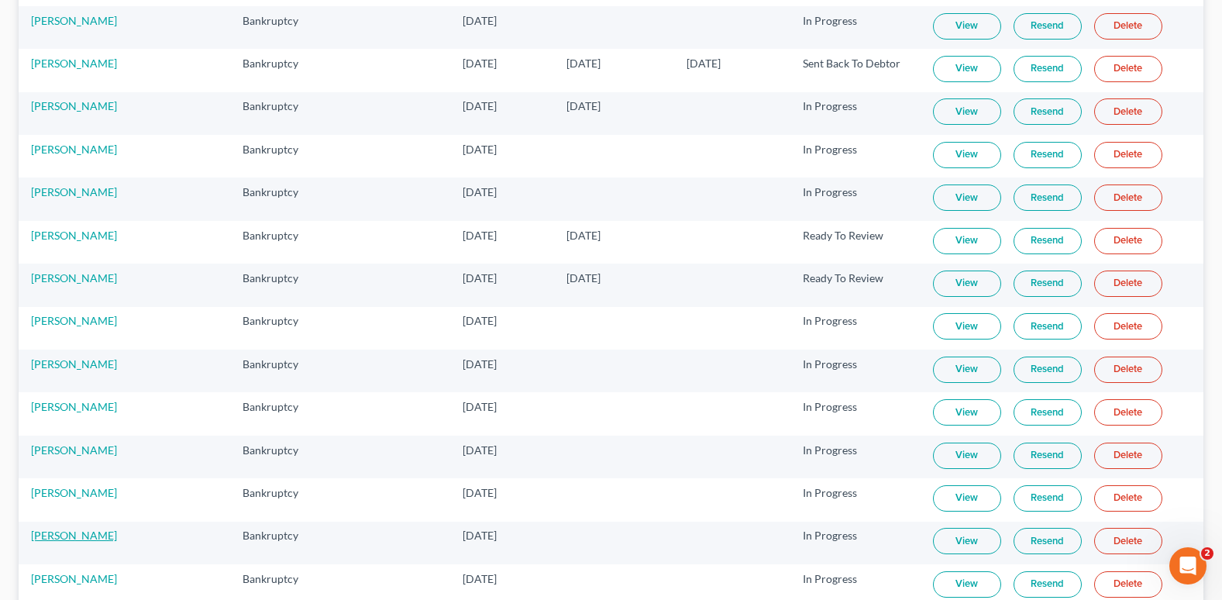
scroll to position [310, 0]
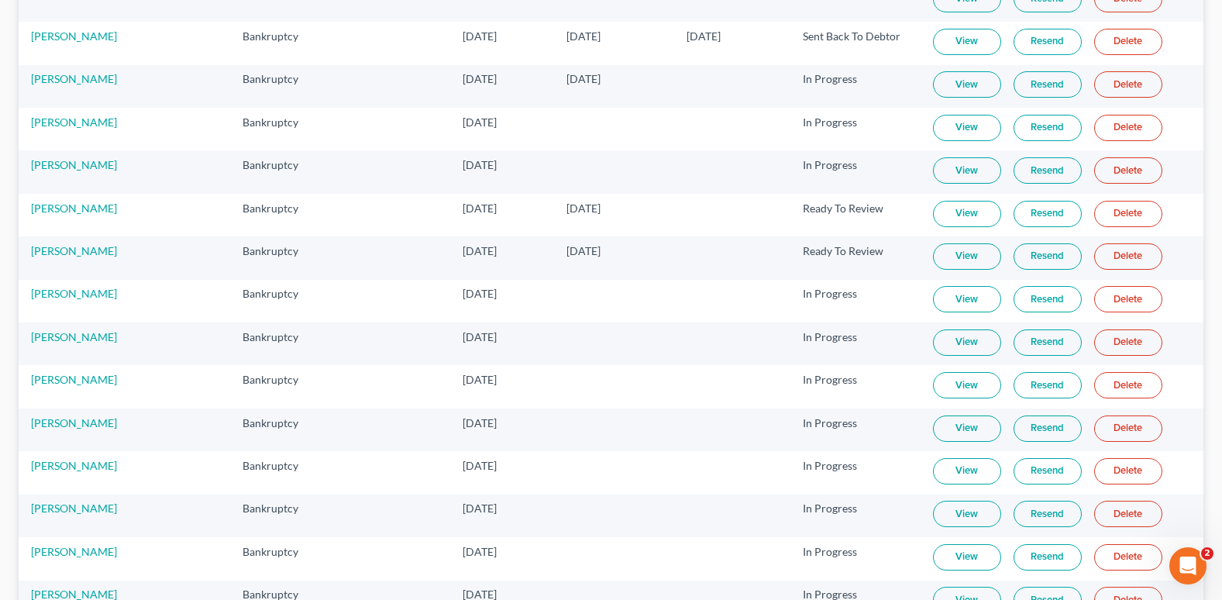
click at [936, 517] on link "View" at bounding box center [967, 514] width 68 height 26
click at [52, 509] on link "[PERSON_NAME]" at bounding box center [74, 507] width 86 height 13
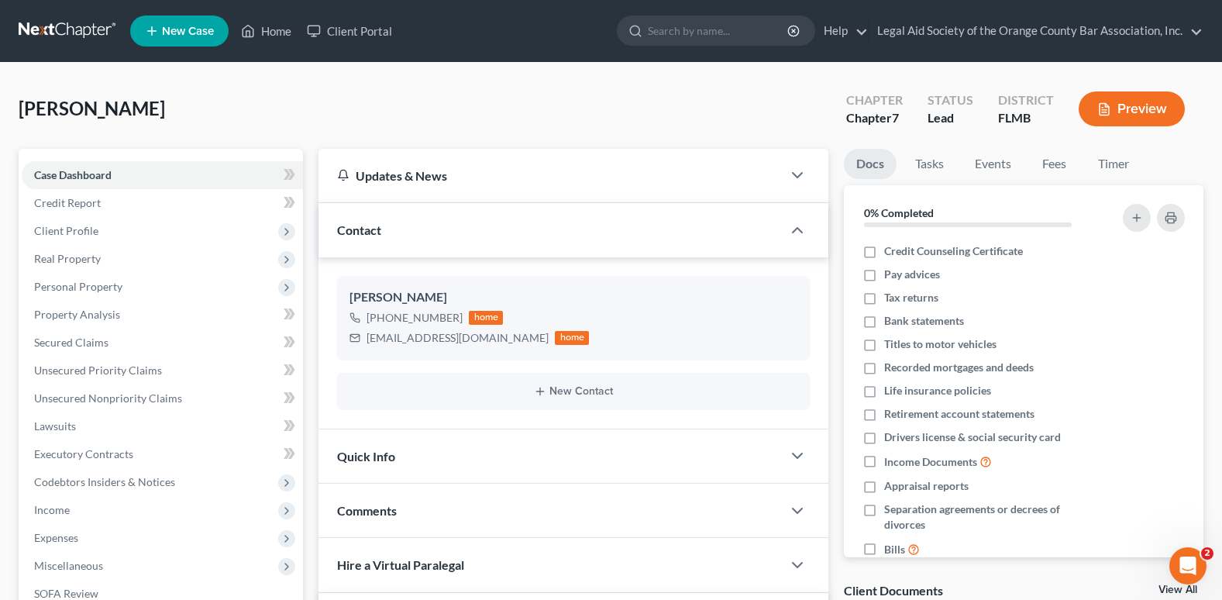
click at [387, 520] on div "Comments" at bounding box center [549, 509] width 463 height 53
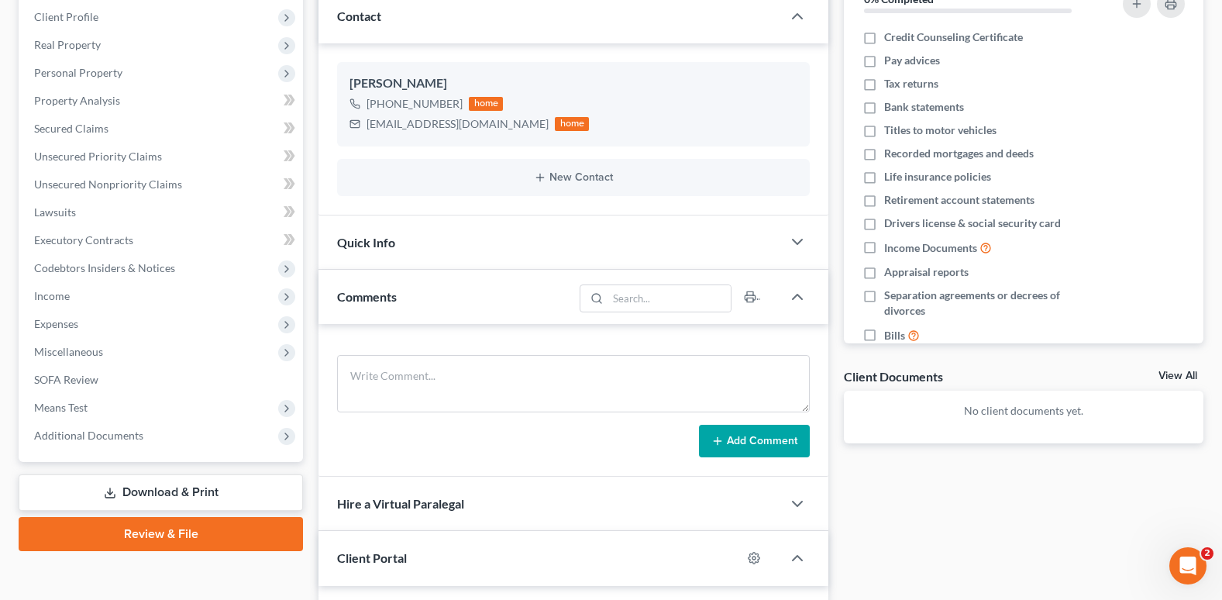
scroll to position [232, 0]
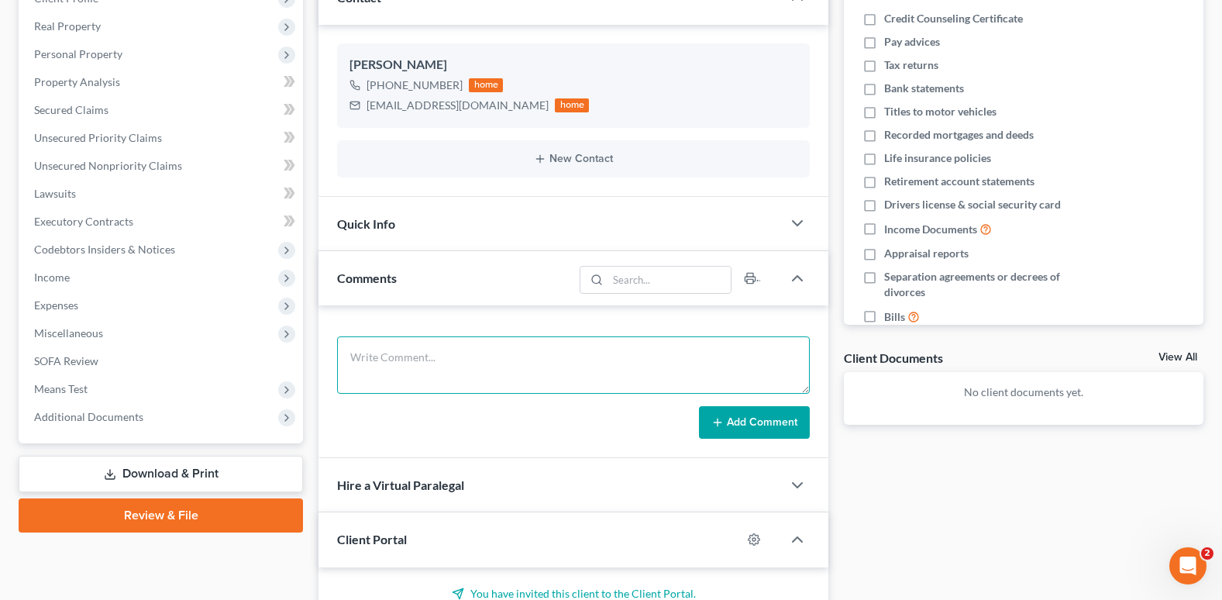
click at [447, 348] on textarea at bounding box center [573, 364] width 473 height 57
click at [487, 359] on textarea "I spoke to [PERSON_NAME]" at bounding box center [573, 364] width 473 height 57
click at [720, 357] on textarea "I spoke to [PERSON_NAME] and she will contact IRS for 3 years of non-filing let…" at bounding box center [573, 364] width 473 height 57
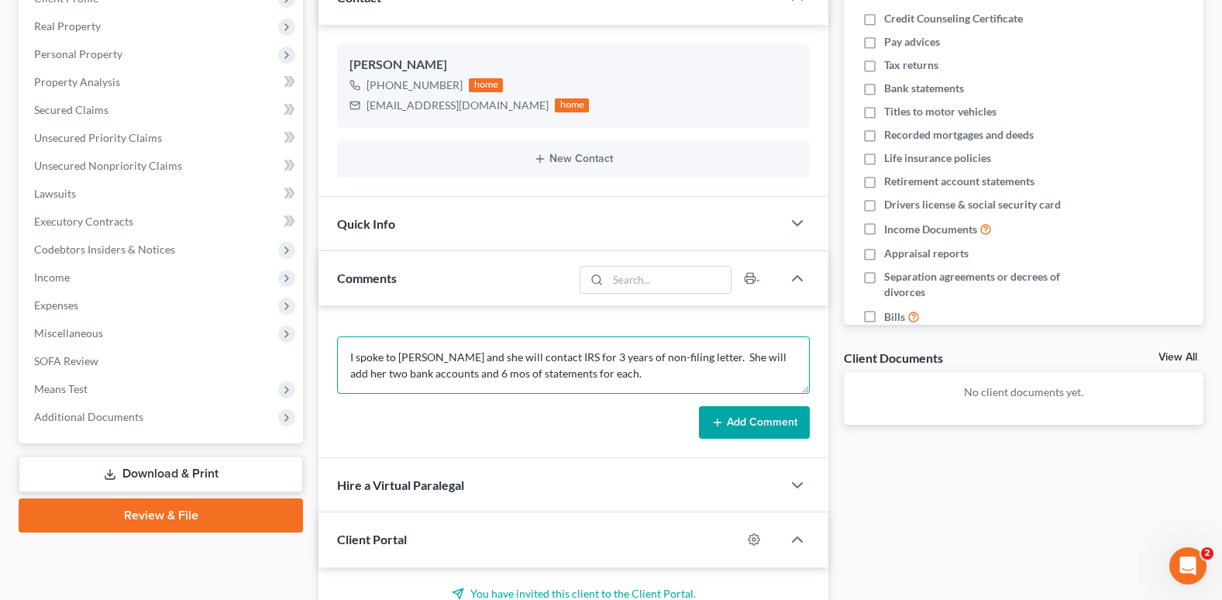
click at [628, 376] on textarea "I spoke to [PERSON_NAME] and she will contact IRS for 3 years of non-filing let…" at bounding box center [573, 364] width 473 height 57
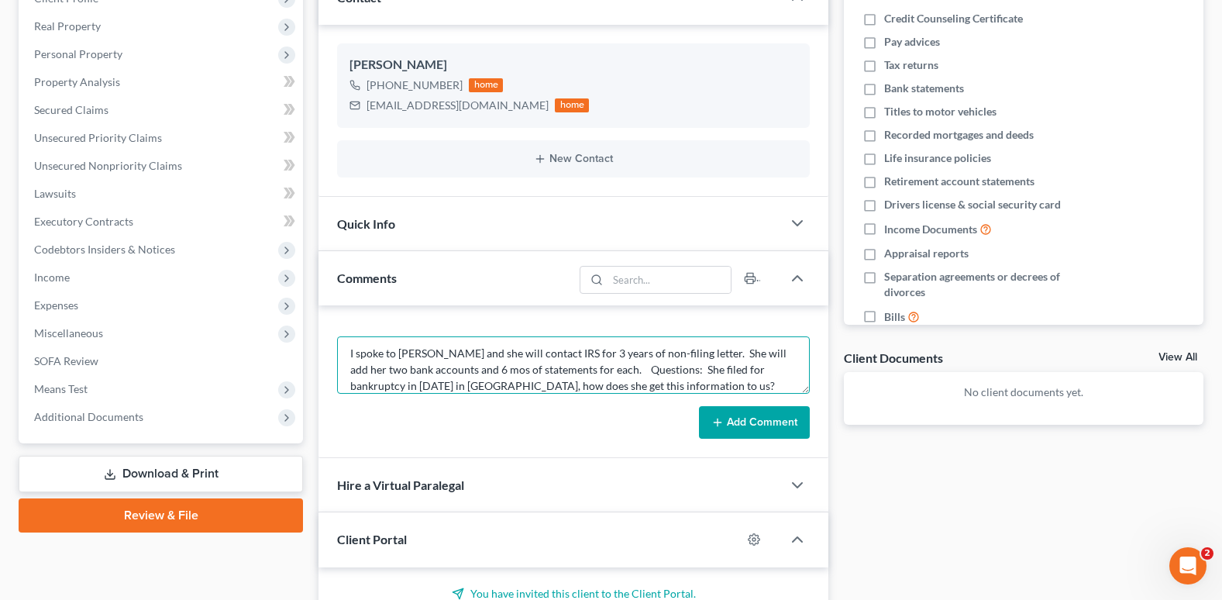
click at [646, 390] on textarea "I spoke to [PERSON_NAME] and she will contact IRS for 3 years of non-filing let…" at bounding box center [573, 364] width 473 height 57
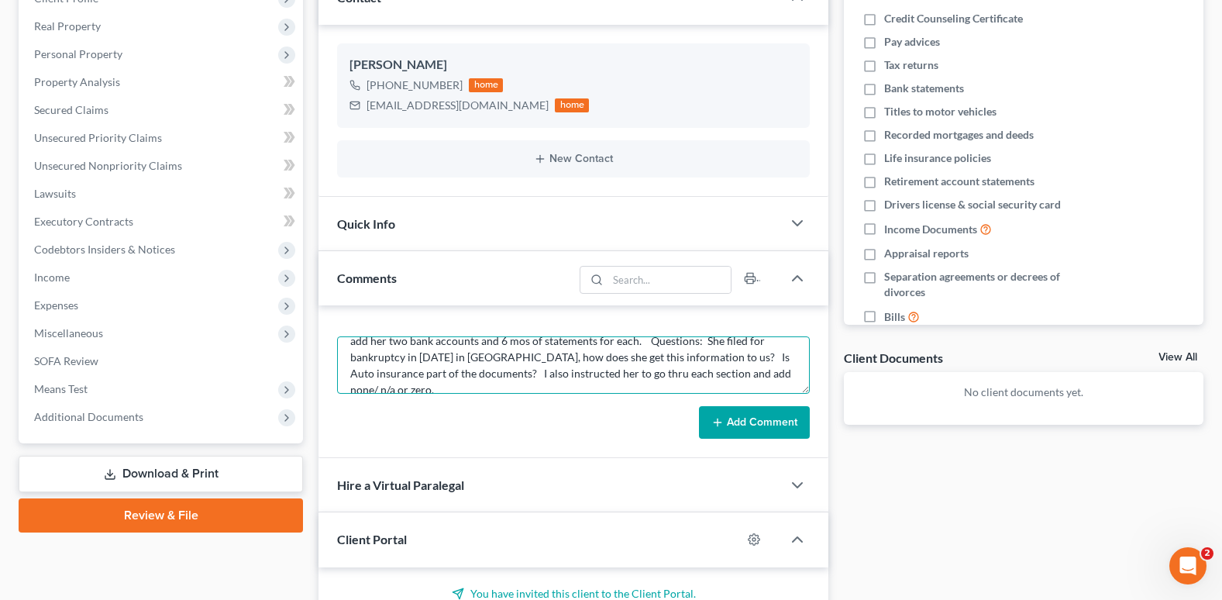
drag, startPoint x: 342, startPoint y: 353, endPoint x: 699, endPoint y: 375, distance: 357.9
click at [786, 394] on textarea "I spoke to [PERSON_NAME] and she will contact IRS for 3 years of non-filing let…" at bounding box center [573, 364] width 473 height 57
type textarea "I spoke to [PERSON_NAME] and she will contact IRS for 3 years of non-filing let…"
click at [730, 425] on button "Add Comment" at bounding box center [754, 422] width 111 height 33
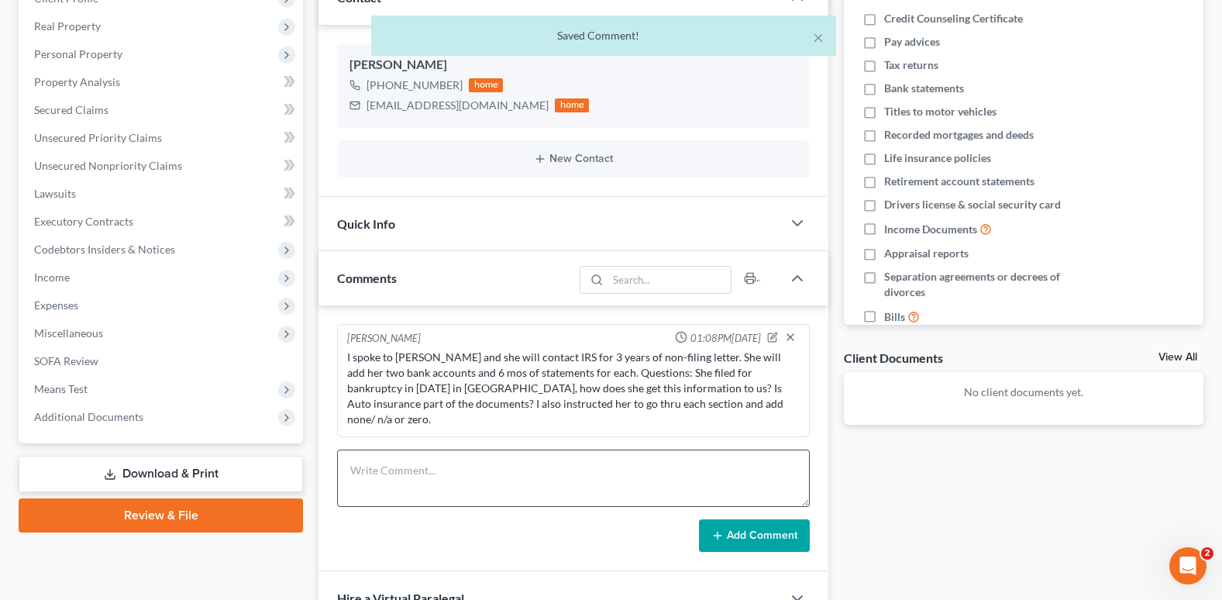
scroll to position [0, 0]
